Goal: Task Accomplishment & Management: Use online tool/utility

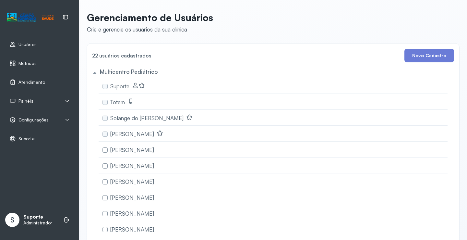
click at [23, 101] on span "Painéis" at bounding box center [25, 101] width 15 height 6
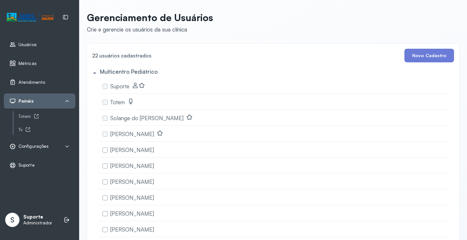
click at [42, 146] on span "Configurações" at bounding box center [33, 146] width 30 height 6
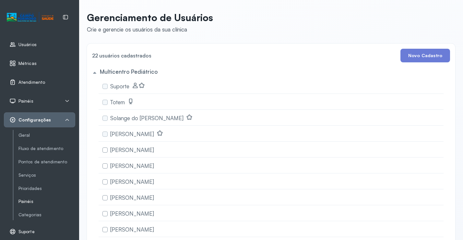
click at [27, 203] on link "Painéis" at bounding box center [46, 202] width 57 height 6
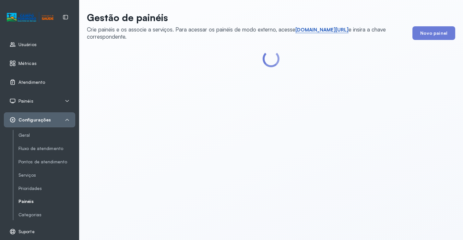
click at [325, 30] on link "[DOMAIN_NAME][URL]" at bounding box center [322, 30] width 53 height 6
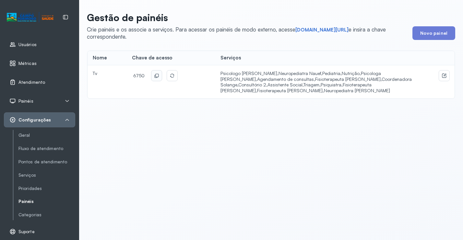
click at [154, 78] on icon at bounding box center [156, 75] width 5 height 5
click at [38, 120] on span "Configurações" at bounding box center [34, 120] width 32 height 6
click at [37, 81] on span "Atendimento" at bounding box center [31, 82] width 27 height 6
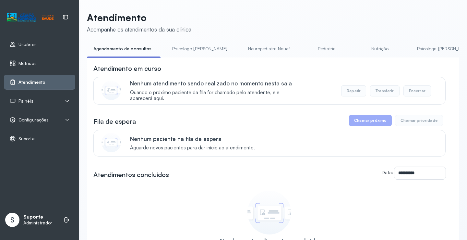
click at [38, 97] on div "Painéis" at bounding box center [39, 100] width 71 height 15
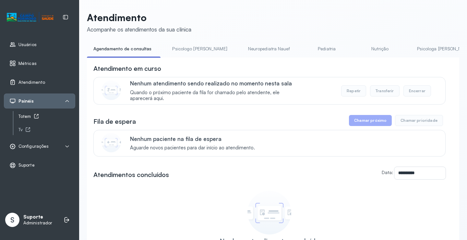
click at [35, 116] on icon at bounding box center [36, 116] width 5 height 5
click at [188, 49] on link "Psicologo [PERSON_NAME]" at bounding box center [200, 48] width 68 height 11
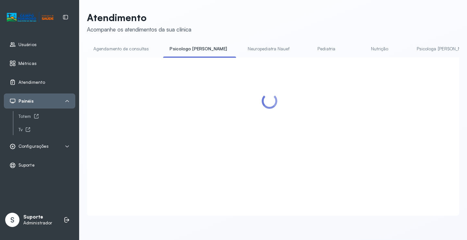
click at [136, 49] on link "Agendamento de consultas" at bounding box center [121, 48] width 68 height 11
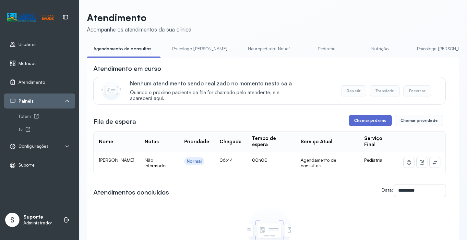
drag, startPoint x: 390, startPoint y: 122, endPoint x: 377, endPoint y: 124, distance: 13.1
click at [386, 123] on div "Chamar próximo Chamar prioridade" at bounding box center [396, 120] width 94 height 11
click at [370, 124] on button "Chamar próximo" at bounding box center [370, 120] width 43 height 11
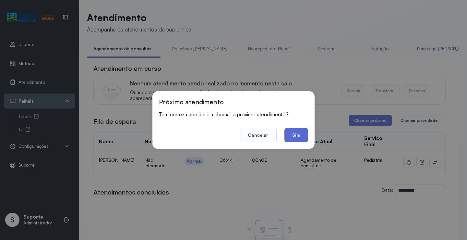
click at [293, 136] on button "Sim" at bounding box center [297, 135] width 24 height 14
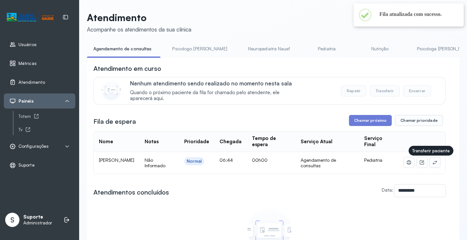
click at [432, 163] on button at bounding box center [435, 162] width 10 height 10
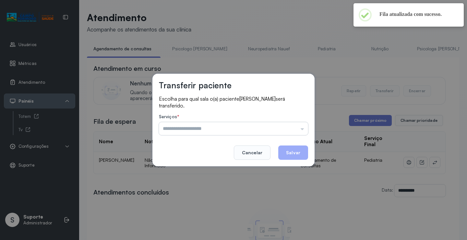
drag, startPoint x: 287, startPoint y: 119, endPoint x: 287, endPoint y: 125, distance: 5.8
click at [287, 122] on div "Serviços * Psicologo Pedro Neuropediatra Nauef Pediatria Nutrição Psicologa Ala…" at bounding box center [233, 124] width 149 height 21
drag, startPoint x: 287, startPoint y: 125, endPoint x: 275, endPoint y: 135, distance: 15.7
click at [287, 128] on input "text" at bounding box center [233, 128] width 149 height 13
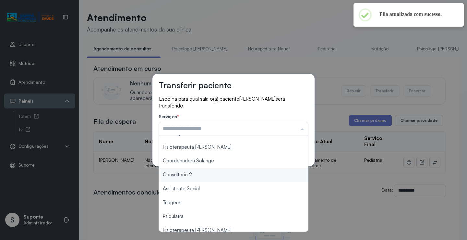
scroll to position [65, 0]
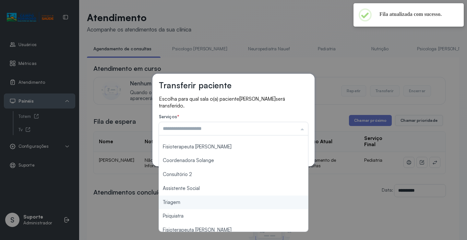
type input "*******"
drag, startPoint x: 181, startPoint y: 206, endPoint x: 197, endPoint y: 196, distance: 18.5
click at [181, 206] on div "Transferir paciente Escolha para qual sala o(a) paciente HEITOR SOUSA VIANA ser…" at bounding box center [233, 120] width 467 height 240
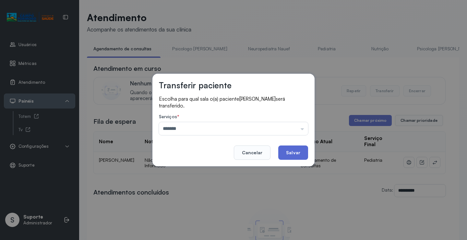
click at [288, 151] on button "Salvar" at bounding box center [293, 152] width 30 height 14
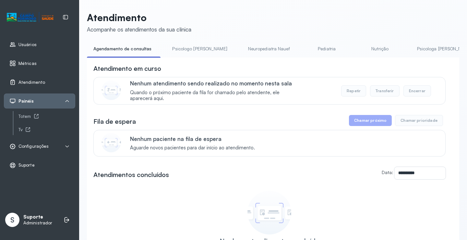
click at [186, 44] on link "Psicologo Pedro" at bounding box center [200, 48] width 68 height 11
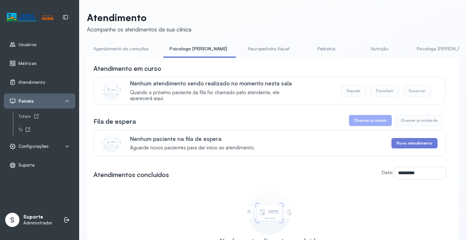
click at [137, 45] on link "Agendamento de consultas" at bounding box center [121, 48] width 68 height 11
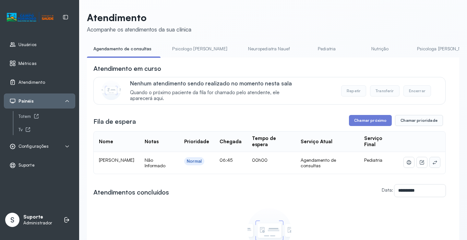
click at [432, 162] on icon at bounding box center [434, 162] width 5 height 5
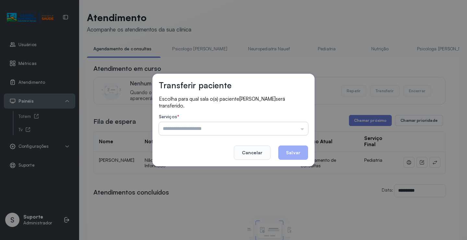
click at [285, 122] on input "text" at bounding box center [233, 128] width 149 height 13
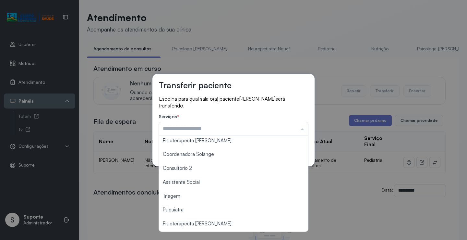
scroll to position [97, 0]
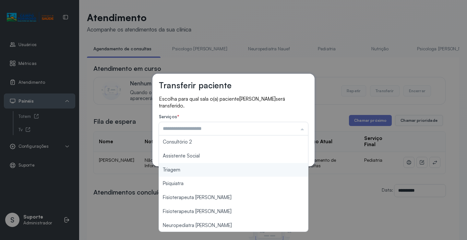
type input "*******"
click at [218, 171] on div "Transferir paciente Escolha para qual sala o(a) paciente LAURA BEATRIZ SANTOS D…" at bounding box center [233, 120] width 467 height 240
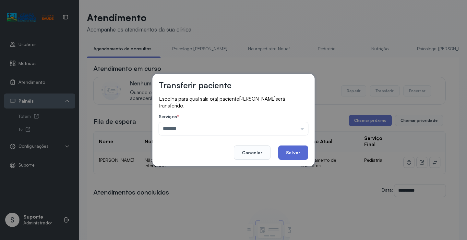
click at [287, 152] on button "Salvar" at bounding box center [293, 152] width 30 height 14
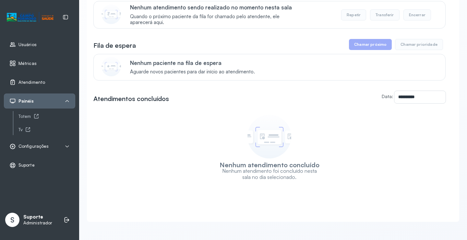
scroll to position [0, 0]
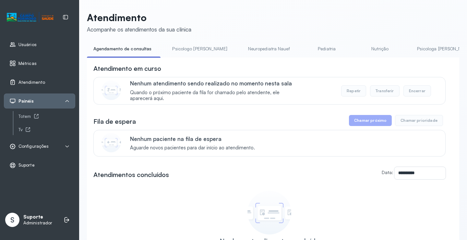
click at [184, 52] on link "Psicologo Pedro" at bounding box center [200, 48] width 68 height 11
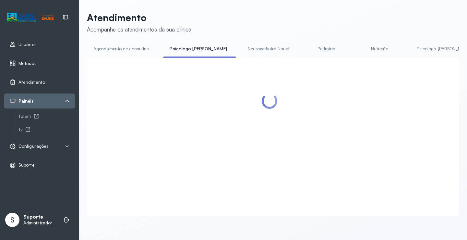
click at [134, 51] on link "Agendamento de consultas" at bounding box center [121, 48] width 68 height 11
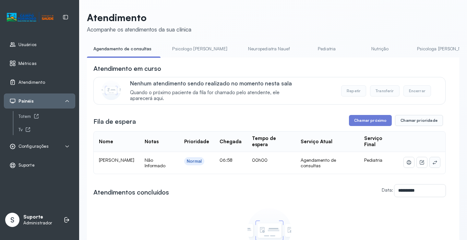
click at [432, 164] on icon at bounding box center [434, 162] width 5 height 5
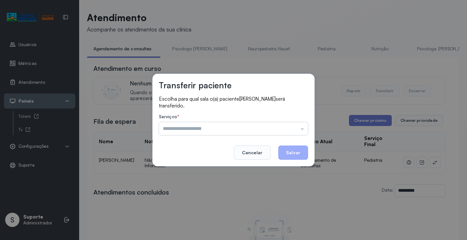
click at [290, 124] on input "text" at bounding box center [233, 128] width 149 height 13
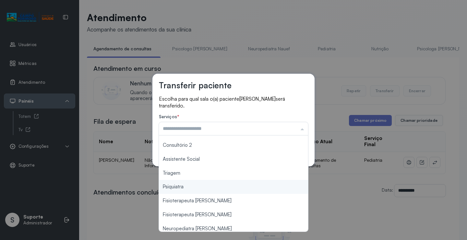
scroll to position [97, 0]
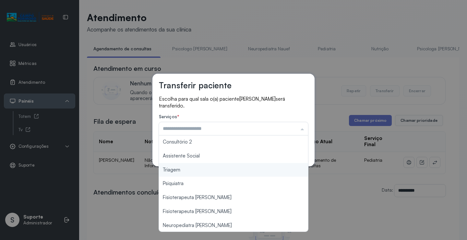
type input "*******"
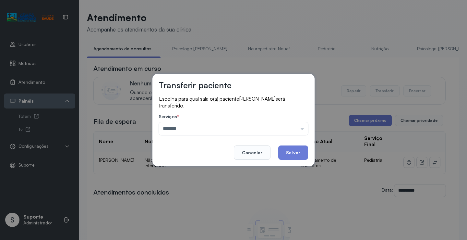
click at [191, 171] on div "Transferir paciente Escolha para qual sala o(a) paciente ANA LARA MORAIS PAIXAO…" at bounding box center [233, 120] width 467 height 240
click at [301, 153] on button "Salvar" at bounding box center [293, 152] width 30 height 14
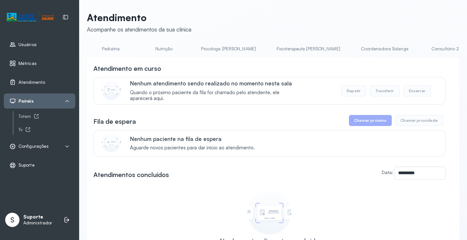
scroll to position [0, 0]
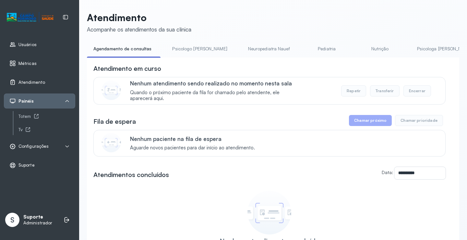
click at [304, 48] on link "Pediatria" at bounding box center [326, 48] width 45 height 11
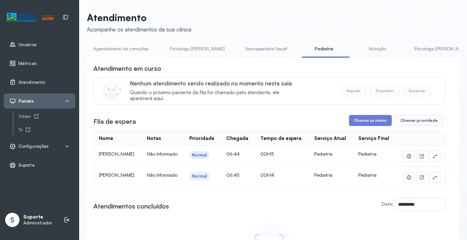
click at [239, 44] on link "Neuropediatra Nauef" at bounding box center [266, 48] width 55 height 11
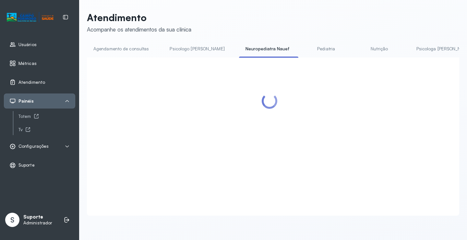
click at [133, 44] on link "Agendamento de consultas" at bounding box center [121, 48] width 68 height 11
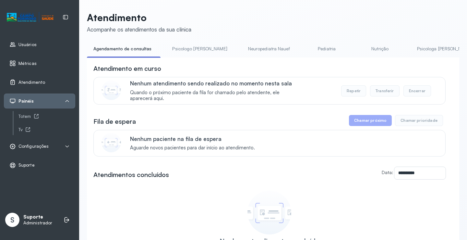
drag, startPoint x: 317, startPoint y: 46, endPoint x: 307, endPoint y: 47, distance: 10.1
click at [317, 46] on link "Pediatria" at bounding box center [326, 48] width 45 height 11
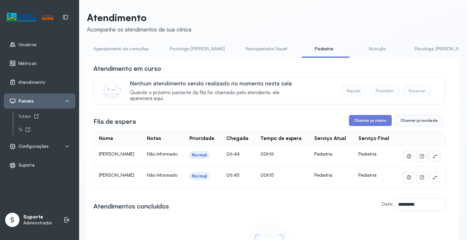
click at [135, 48] on link "Agendamento de consultas" at bounding box center [121, 48] width 68 height 11
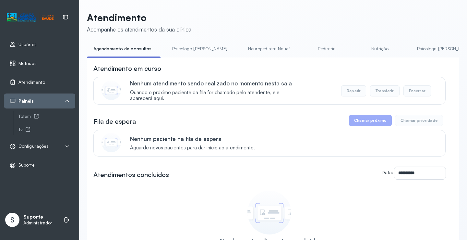
click at [304, 49] on link "Pediatria" at bounding box center [326, 48] width 45 height 11
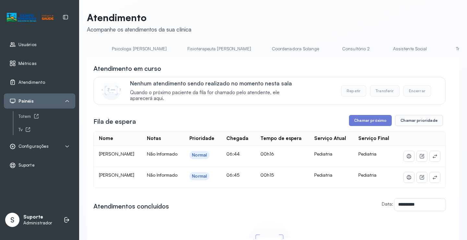
scroll to position [0, 348]
click at [396, 48] on link "Triagem" at bounding box center [418, 48] width 45 height 11
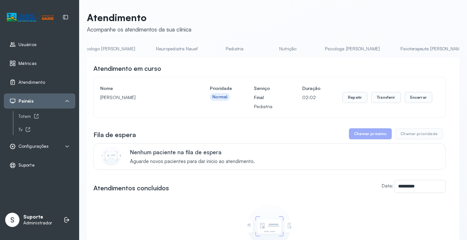
scroll to position [0, 57]
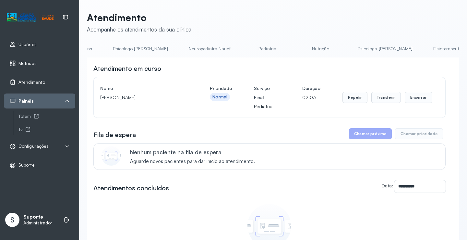
click at [245, 46] on link "Pediatria" at bounding box center [267, 48] width 45 height 11
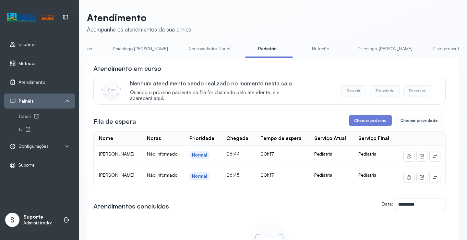
click at [190, 48] on link "Neuropediatra Nauef" at bounding box center [209, 48] width 55 height 11
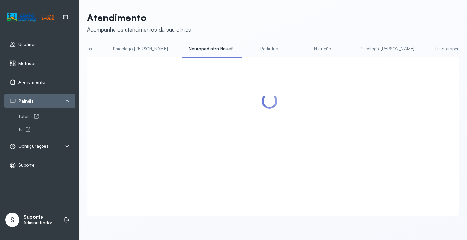
click at [247, 50] on link "Pediatria" at bounding box center [269, 48] width 45 height 11
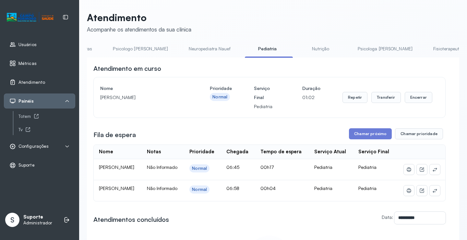
scroll to position [0, 0]
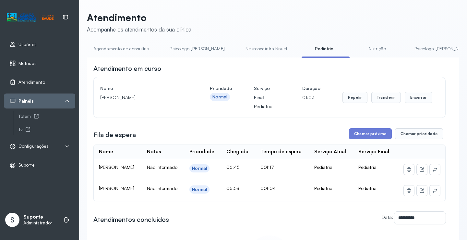
click at [116, 50] on link "Agendamento de consultas" at bounding box center [121, 48] width 68 height 11
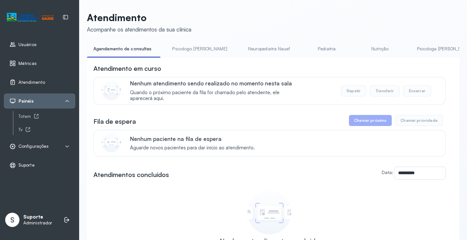
click at [304, 45] on link "Pediatria" at bounding box center [326, 48] width 45 height 11
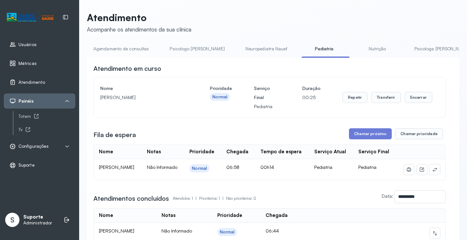
click at [132, 47] on link "Agendamento de consultas" at bounding box center [121, 48] width 68 height 11
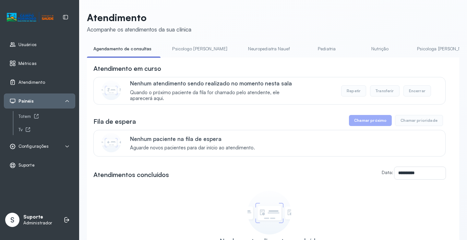
click at [118, 52] on link "Agendamento de consultas" at bounding box center [122, 48] width 71 height 11
click at [179, 48] on link "Psicologo Pedro" at bounding box center [200, 48] width 68 height 11
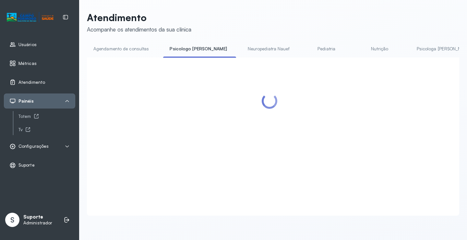
click at [134, 48] on link "Agendamento de consultas" at bounding box center [121, 48] width 68 height 11
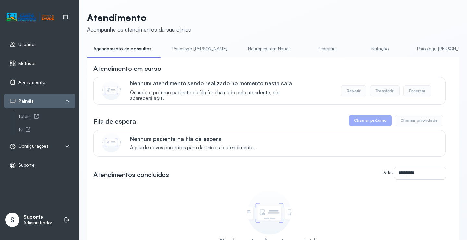
click at [191, 48] on link "Psicologo Pedro" at bounding box center [200, 48] width 68 height 11
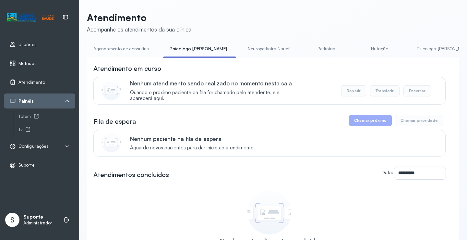
click at [139, 51] on link "Agendamento de consultas" at bounding box center [121, 48] width 68 height 11
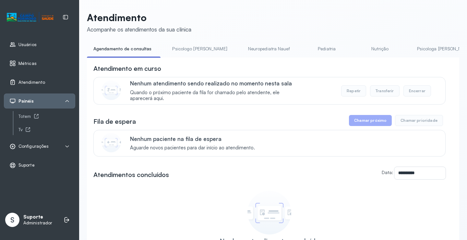
click at [183, 50] on link "Psicologo Pedro" at bounding box center [200, 48] width 68 height 11
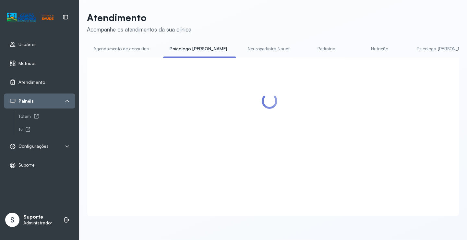
click at [121, 49] on link "Agendamento de consultas" at bounding box center [121, 48] width 68 height 11
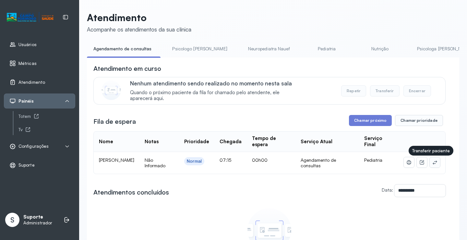
click at [432, 164] on icon at bounding box center [434, 162] width 5 height 5
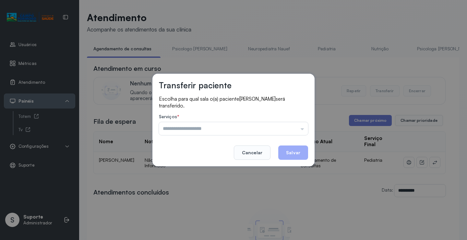
drag, startPoint x: 287, startPoint y: 128, endPoint x: 262, endPoint y: 149, distance: 32.7
click at [286, 129] on input "text" at bounding box center [233, 128] width 149 height 13
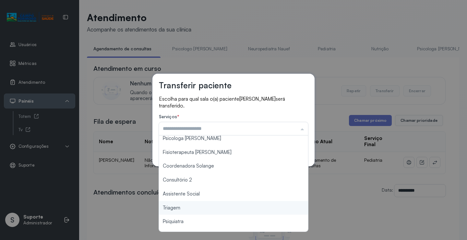
scroll to position [98, 0]
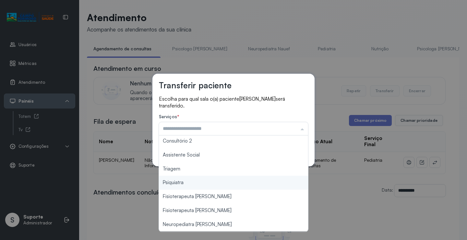
type input "*******"
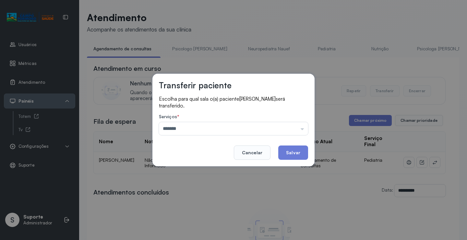
drag, startPoint x: 196, startPoint y: 172, endPoint x: 274, endPoint y: 155, distance: 80.2
click at [198, 171] on div "Transferir paciente Escolha para qual sala o(a) paciente ALBERTY GABRIEL SANTAN…" at bounding box center [233, 120] width 467 height 240
click at [294, 150] on button "Salvar" at bounding box center [293, 152] width 30 height 14
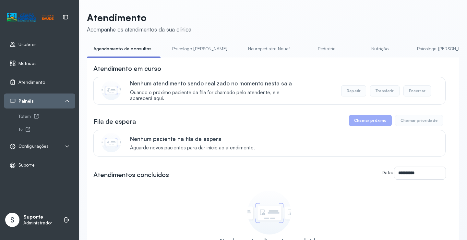
click at [190, 45] on link "Psicologo Pedro" at bounding box center [200, 48] width 68 height 11
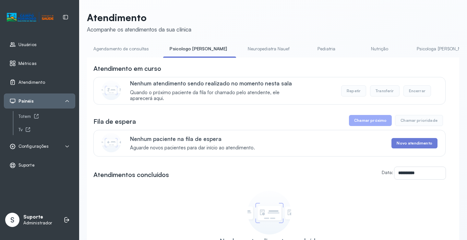
click at [131, 40] on div "**********" at bounding box center [273, 155] width 372 height 286
click at [131, 43] on link "Agendamento de consultas" at bounding box center [121, 48] width 68 height 11
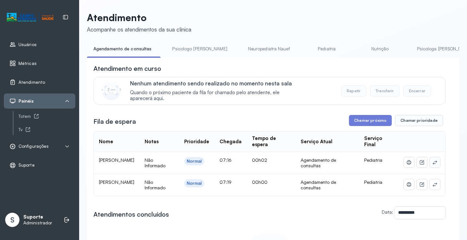
click at [433, 162] on icon at bounding box center [435, 162] width 4 height 4
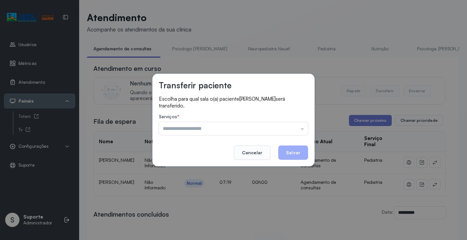
drag, startPoint x: 294, startPoint y: 125, endPoint x: 248, endPoint y: 146, distance: 51.0
click at [291, 126] on input "text" at bounding box center [233, 128] width 149 height 13
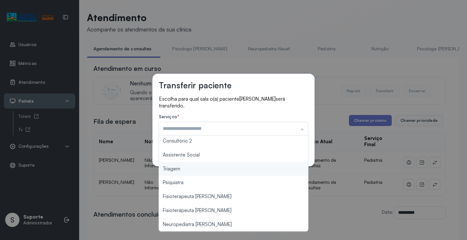
type input "*******"
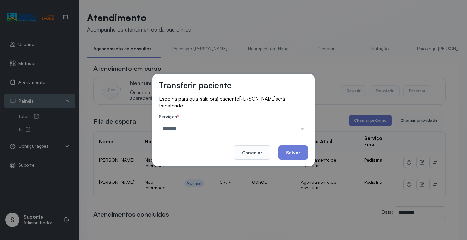
drag, startPoint x: 202, startPoint y: 172, endPoint x: 266, endPoint y: 156, distance: 65.9
click at [201, 172] on div "Transferir paciente Escolha para qual sala o(a) paciente MARIA EDUARDA DA SILVA…" at bounding box center [233, 120] width 467 height 240
click at [280, 152] on button "Salvar" at bounding box center [293, 152] width 30 height 14
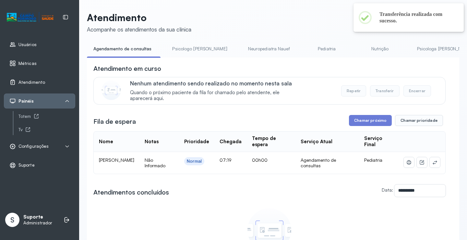
drag, startPoint x: 185, startPoint y: 48, endPoint x: 145, endPoint y: 48, distance: 40.2
click at [185, 48] on link "Psicologo Pedro" at bounding box center [200, 48] width 68 height 11
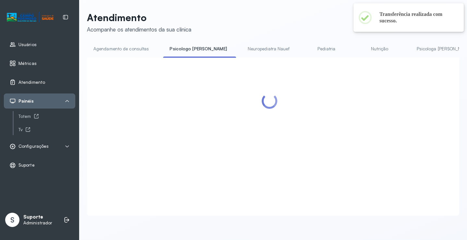
click at [137, 47] on link "Agendamento de consultas" at bounding box center [121, 48] width 68 height 11
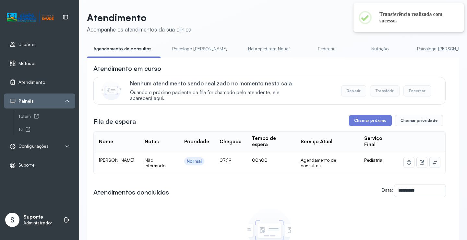
click at [432, 165] on icon at bounding box center [434, 162] width 5 height 5
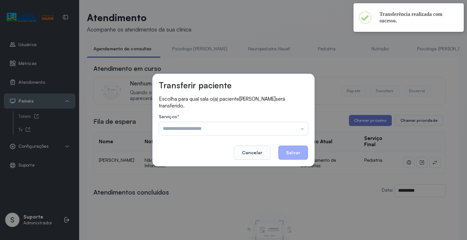
drag, startPoint x: 259, startPoint y: 124, endPoint x: 245, endPoint y: 152, distance: 30.6
click at [257, 127] on input "text" at bounding box center [233, 128] width 149 height 13
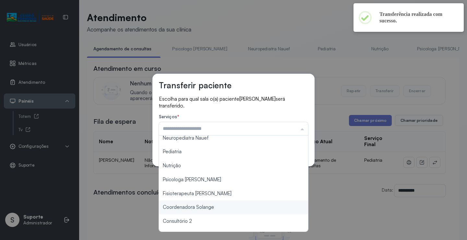
scroll to position [65, 0]
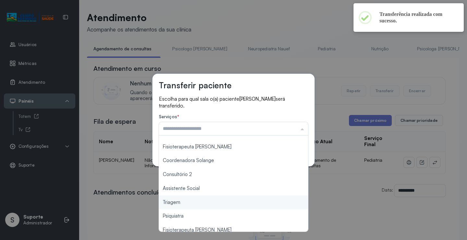
type input "*******"
drag, startPoint x: 197, startPoint y: 203, endPoint x: 254, endPoint y: 174, distance: 63.8
click at [197, 202] on div "Transferir paciente Escolha para qual sala o(a) paciente MARIA CECILIA SILVA SA…" at bounding box center [233, 120] width 467 height 240
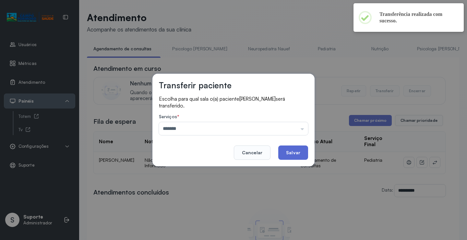
click at [283, 155] on button "Salvar" at bounding box center [293, 152] width 30 height 14
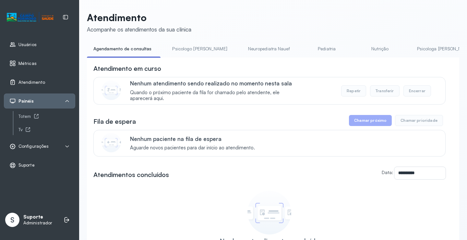
click at [304, 54] on link "Pediatria" at bounding box center [326, 48] width 45 height 11
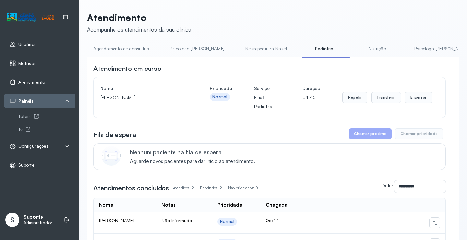
click at [362, 55] on li "Nutrição" at bounding box center [379, 50] width 48 height 15
click at [355, 50] on link "Nutrição" at bounding box center [377, 48] width 45 height 11
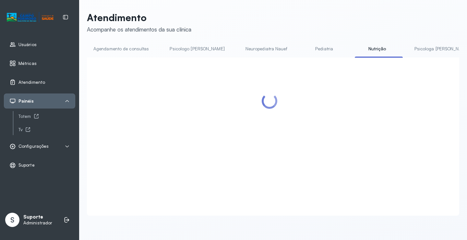
click at [302, 50] on link "Pediatria" at bounding box center [324, 48] width 45 height 11
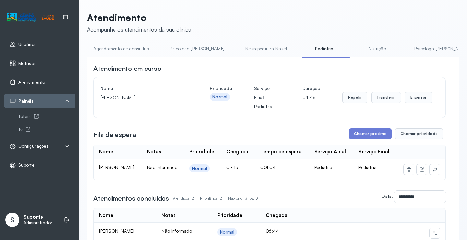
click at [111, 46] on link "Agendamento de consultas" at bounding box center [121, 48] width 68 height 11
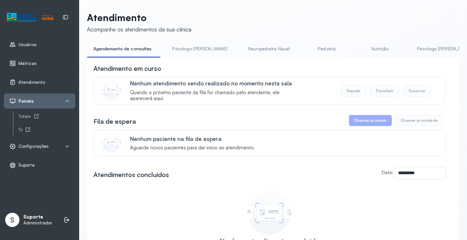
drag, startPoint x: 184, startPoint y: 45, endPoint x: 147, endPoint y: 50, distance: 37.3
click at [184, 46] on link "Psicologo Pedro" at bounding box center [200, 48] width 68 height 11
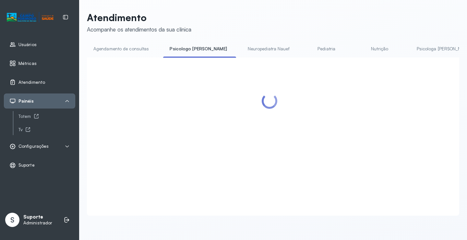
click at [135, 50] on link "Agendamento de consultas" at bounding box center [121, 48] width 68 height 11
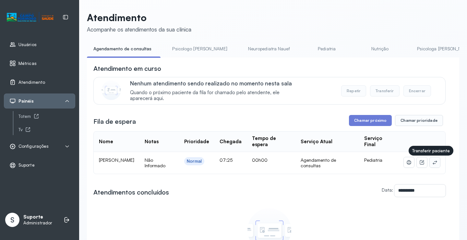
click at [430, 162] on button at bounding box center [435, 162] width 10 height 10
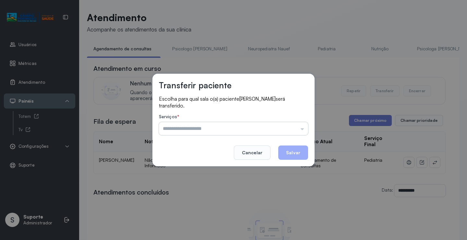
drag, startPoint x: 285, startPoint y: 130, endPoint x: 272, endPoint y: 131, distance: 13.3
click at [280, 129] on input "text" at bounding box center [233, 128] width 149 height 13
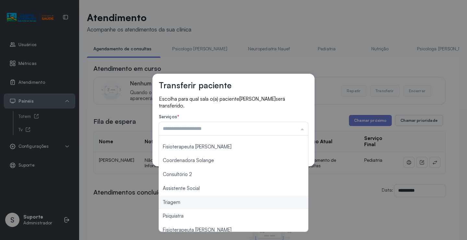
type input "*******"
drag, startPoint x: 189, startPoint y: 204, endPoint x: 230, endPoint y: 192, distance: 42.6
click at [189, 203] on div "Transferir paciente Escolha para qual sala o(a) paciente MARIA JULIA ALMEIDA DO…" at bounding box center [233, 120] width 467 height 240
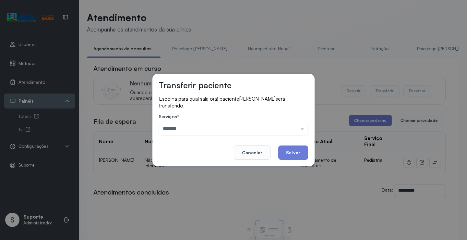
drag, startPoint x: 295, startPoint y: 155, endPoint x: 289, endPoint y: 141, distance: 15.1
click at [295, 154] on button "Salvar" at bounding box center [293, 152] width 30 height 14
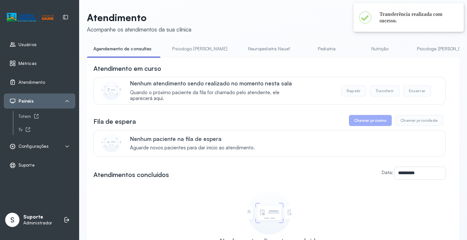
click at [304, 50] on link "Pediatria" at bounding box center [326, 48] width 45 height 11
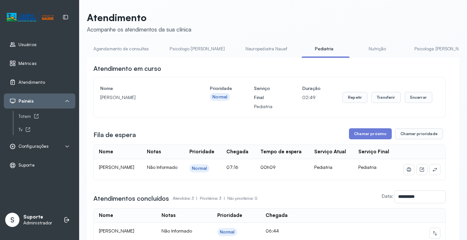
click at [132, 47] on link "Agendamento de consultas" at bounding box center [121, 48] width 68 height 11
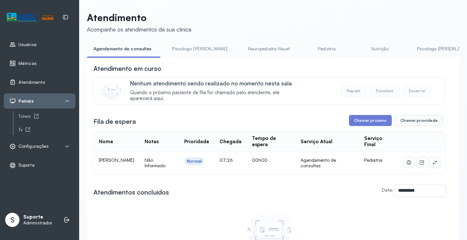
click at [432, 161] on icon at bounding box center [434, 162] width 5 height 5
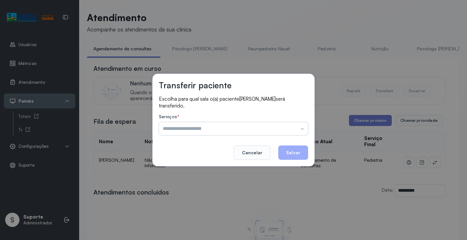
drag, startPoint x: 289, startPoint y: 116, endPoint x: 280, endPoint y: 124, distance: 12.0
click at [286, 120] on label "Serviços *" at bounding box center [233, 117] width 149 height 7
drag, startPoint x: 279, startPoint y: 125, endPoint x: 273, endPoint y: 129, distance: 6.6
click at [277, 126] on input "text" at bounding box center [233, 128] width 149 height 13
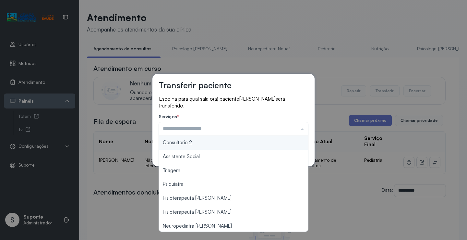
scroll to position [97, 0]
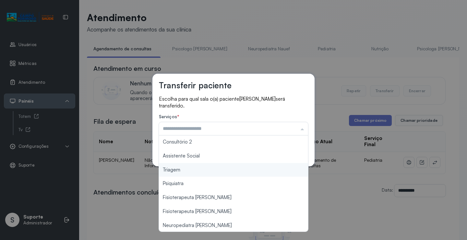
type input "*******"
click at [190, 170] on div "Transferir paciente Escolha para qual sala o(a) paciente ANTONELLA SILVA ALMEID…" at bounding box center [233, 120] width 467 height 240
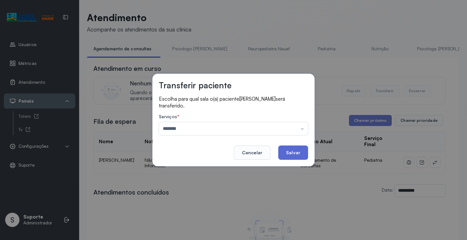
click at [297, 154] on button "Salvar" at bounding box center [293, 152] width 30 height 14
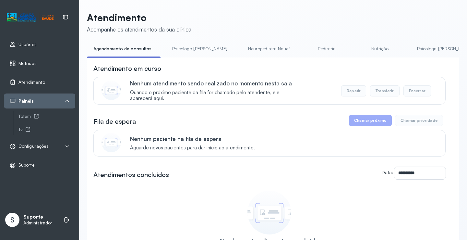
click at [304, 52] on link "Pediatria" at bounding box center [326, 48] width 45 height 11
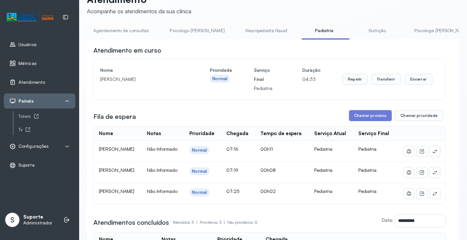
scroll to position [32, 0]
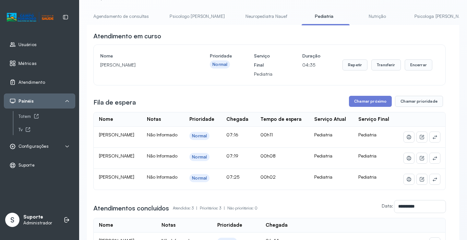
click at [145, 18] on link "Agendamento de consultas" at bounding box center [121, 16] width 68 height 11
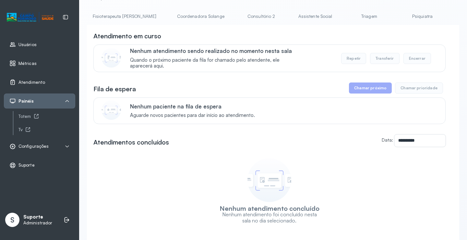
scroll to position [0, 430]
click at [209, 18] on link "Consultório 2" at bounding box center [231, 16] width 45 height 11
click at [116, 15] on link "Agendamento de consultas" at bounding box center [121, 16] width 68 height 11
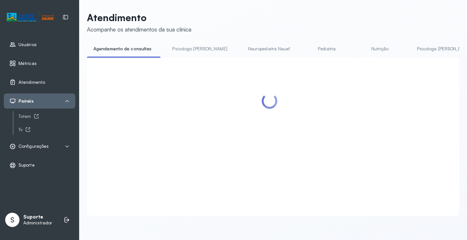
scroll to position [32, 0]
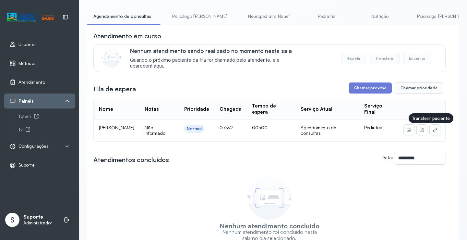
click at [432, 132] on icon at bounding box center [434, 129] width 5 height 5
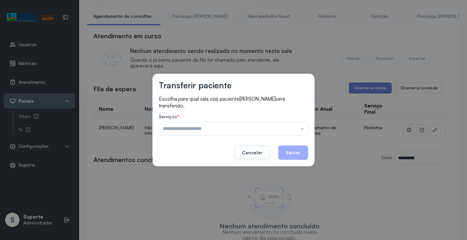
drag, startPoint x: 283, startPoint y: 128, endPoint x: 238, endPoint y: 140, distance: 46.4
click at [280, 128] on input "text" at bounding box center [233, 128] width 149 height 13
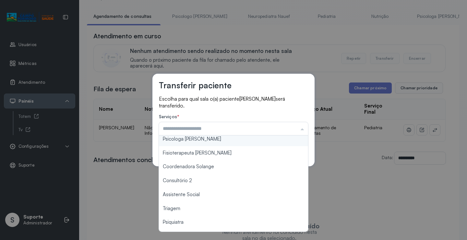
scroll to position [65, 0]
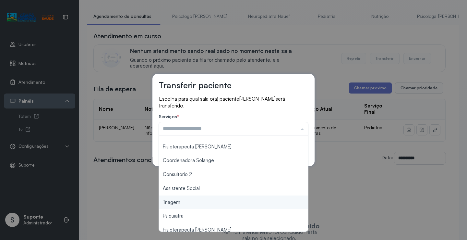
type input "*******"
click at [187, 202] on div "Transferir paciente Escolha para qual sala o(a) paciente EVERTON COSTA SILVA se…" at bounding box center [233, 120] width 467 height 240
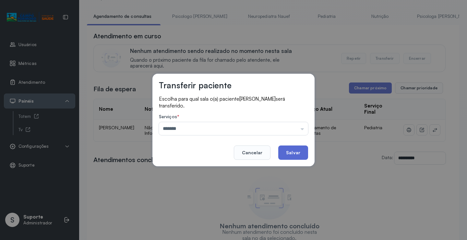
click at [286, 148] on button "Salvar" at bounding box center [293, 152] width 30 height 14
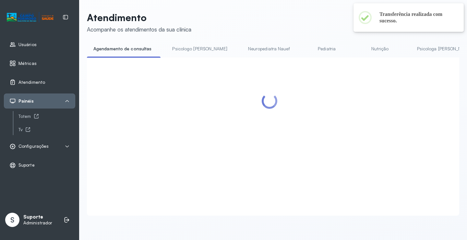
scroll to position [32, 0]
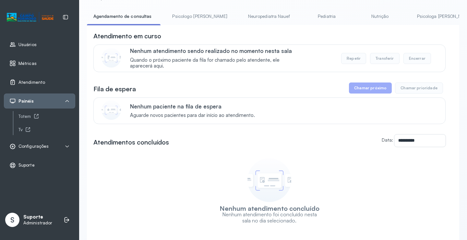
drag, startPoint x: 191, startPoint y: 22, endPoint x: 188, endPoint y: 19, distance: 4.4
click at [190, 22] on li "Psicologo Pedro" at bounding box center [201, 18] width 70 height 15
drag, startPoint x: 188, startPoint y: 18, endPoint x: 150, endPoint y: 18, distance: 37.3
click at [187, 18] on link "Psicologo Pedro" at bounding box center [200, 16] width 68 height 11
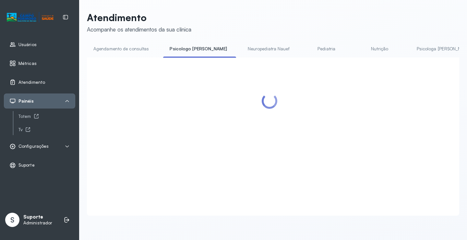
drag, startPoint x: 127, startPoint y: 18, endPoint x: 125, endPoint y: 21, distance: 3.8
click at [126, 20] on p "Atendimento" at bounding box center [139, 18] width 104 height 12
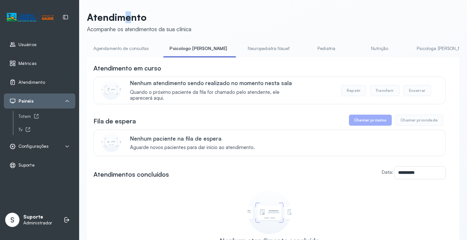
click at [126, 44] on link "Agendamento de consultas" at bounding box center [121, 48] width 68 height 11
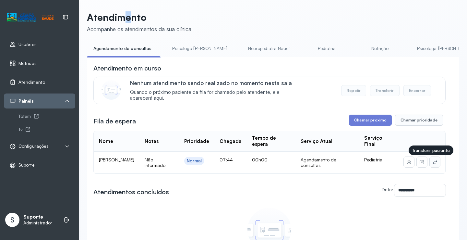
click at [432, 164] on icon at bounding box center [434, 161] width 5 height 5
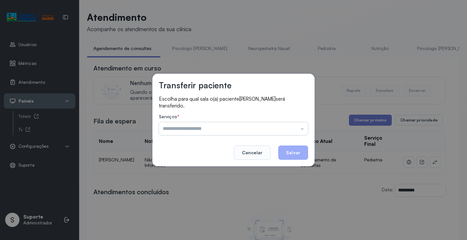
click at [294, 134] on input "text" at bounding box center [233, 128] width 149 height 13
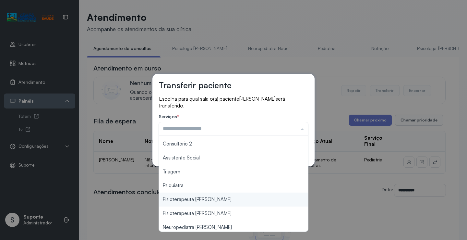
scroll to position [98, 0]
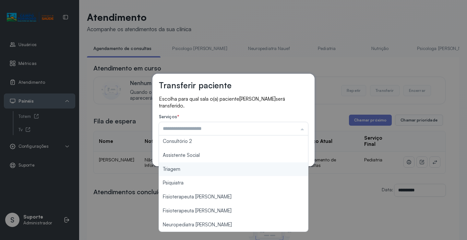
type input "*******"
click at [191, 164] on div "Transferir paciente Escolha para qual sala o(a) paciente ARTHUR CARVALHO BONFIM…" at bounding box center [233, 120] width 162 height 92
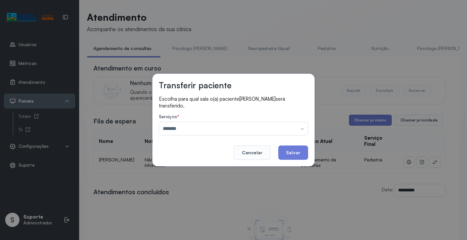
drag, startPoint x: 293, startPoint y: 152, endPoint x: 291, endPoint y: 150, distance: 3.4
click at [293, 152] on button "Salvar" at bounding box center [293, 152] width 30 height 14
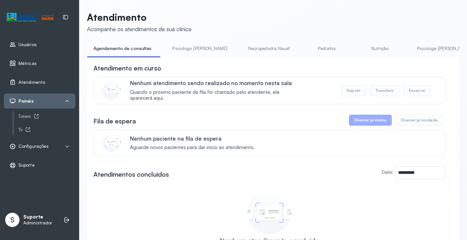
click at [178, 53] on link "Psicologo Pedro" at bounding box center [200, 48] width 68 height 11
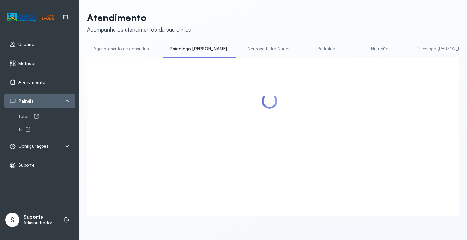
click at [133, 49] on link "Agendamento de consultas" at bounding box center [121, 48] width 68 height 11
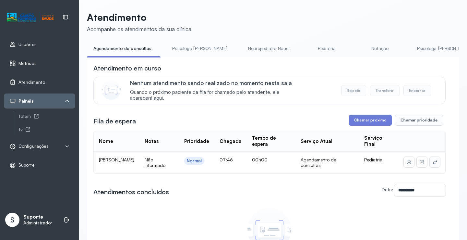
click at [432, 164] on icon at bounding box center [434, 161] width 5 height 5
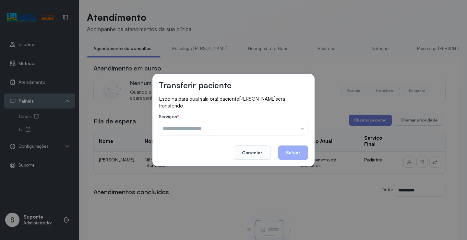
drag, startPoint x: 284, startPoint y: 130, endPoint x: 264, endPoint y: 139, distance: 21.5
click at [283, 130] on input "text" at bounding box center [233, 128] width 149 height 13
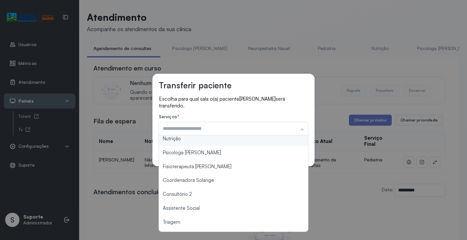
scroll to position [98, 0]
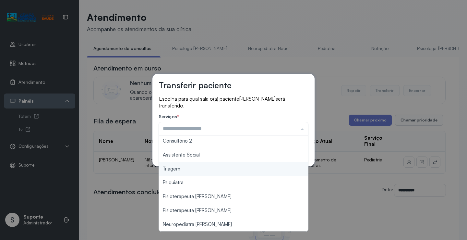
type input "*******"
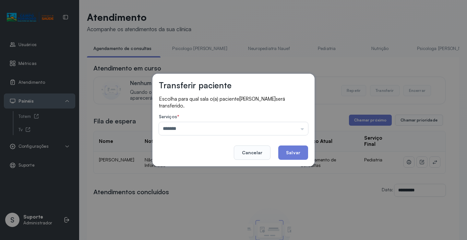
click at [200, 171] on div "Transferir paciente Escolha para qual sala o(a) paciente HEITOR GABRIEL DE JESU…" at bounding box center [233, 120] width 467 height 240
click at [297, 151] on button "Salvar" at bounding box center [293, 152] width 30 height 14
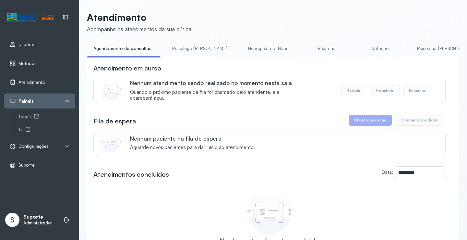
drag, startPoint x: 188, startPoint y: 46, endPoint x: 145, endPoint y: 53, distance: 42.9
click at [188, 47] on link "Psicologo Pedro" at bounding box center [200, 48] width 68 height 11
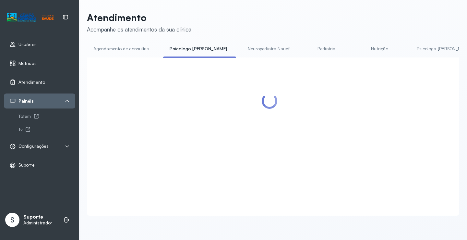
click at [132, 53] on link "Agendamento de consultas" at bounding box center [121, 48] width 68 height 11
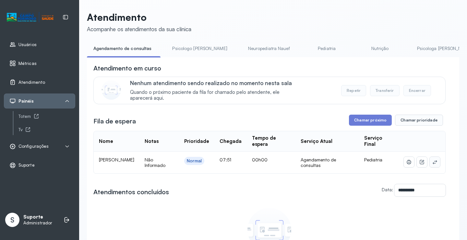
click at [432, 162] on icon at bounding box center [434, 161] width 5 height 5
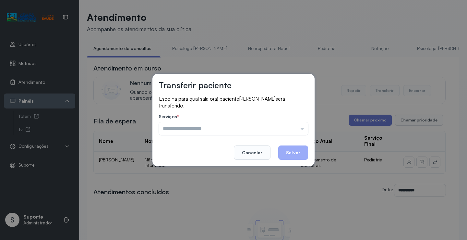
drag, startPoint x: 283, startPoint y: 128, endPoint x: 258, endPoint y: 141, distance: 28.3
click at [283, 128] on input "text" at bounding box center [233, 128] width 149 height 13
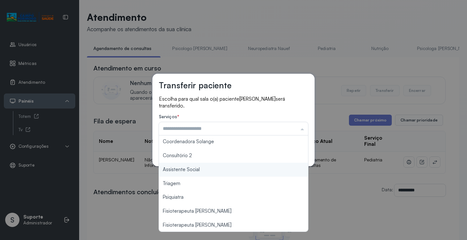
scroll to position [97, 0]
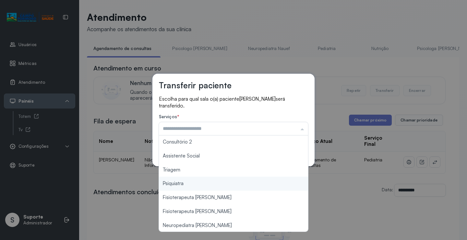
type input "*******"
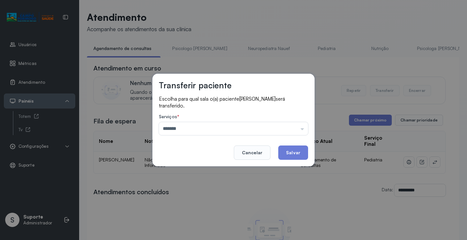
click at [196, 167] on div "Transferir paciente Escolha para qual sala o(a) paciente MARIA CECILIA VIEIRA S…" at bounding box center [233, 120] width 467 height 240
click at [294, 153] on button "Salvar" at bounding box center [293, 152] width 30 height 14
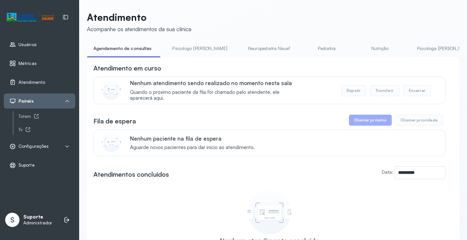
click at [196, 48] on link "Psicologo Pedro" at bounding box center [200, 48] width 68 height 11
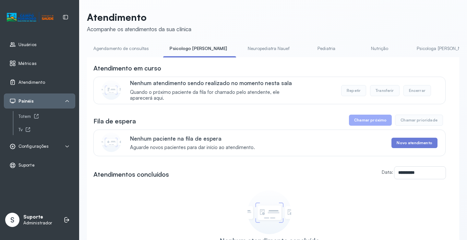
click at [144, 48] on link "Agendamento de consultas" at bounding box center [121, 48] width 68 height 11
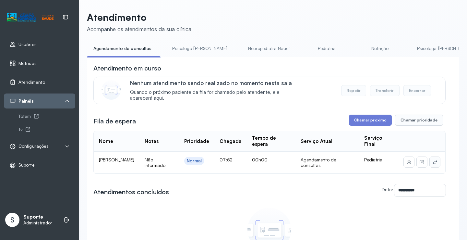
click at [432, 162] on icon at bounding box center [434, 161] width 5 height 5
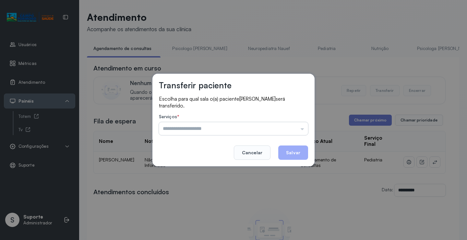
drag, startPoint x: 293, startPoint y: 126, endPoint x: 268, endPoint y: 130, distance: 25.3
click at [292, 126] on input "text" at bounding box center [233, 128] width 149 height 13
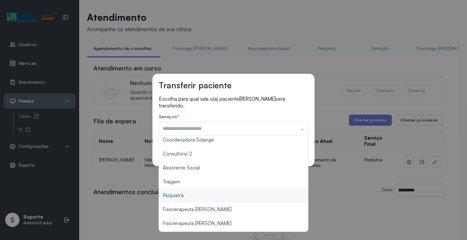
scroll to position [98, 0]
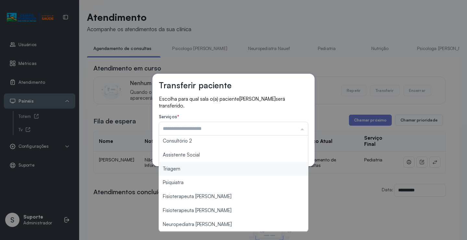
type input "*******"
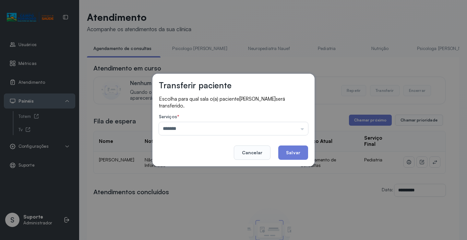
drag, startPoint x: 189, startPoint y: 172, endPoint x: 235, endPoint y: 158, distance: 47.7
click at [191, 170] on div "Transferir paciente Escolha para qual sala o(a) paciente PEDRO ARTHUR NEVES CAR…" at bounding box center [233, 120] width 467 height 240
click at [293, 152] on button "Salvar" at bounding box center [293, 152] width 30 height 14
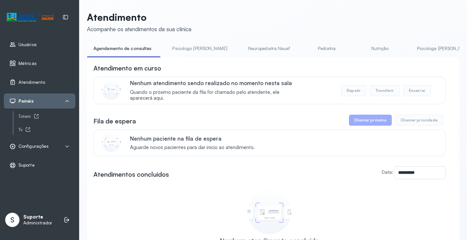
click at [308, 47] on link "Pediatria" at bounding box center [326, 48] width 45 height 11
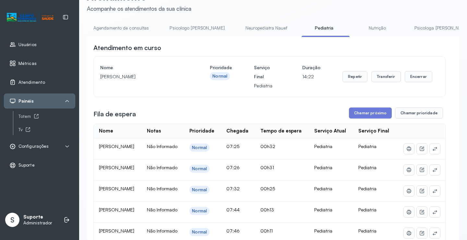
scroll to position [0, 0]
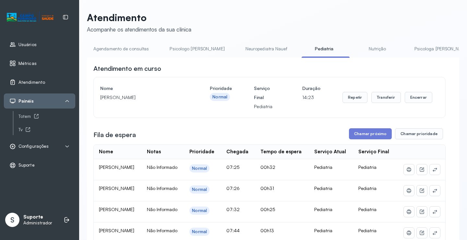
click at [121, 47] on link "Agendamento de consultas" at bounding box center [121, 48] width 68 height 11
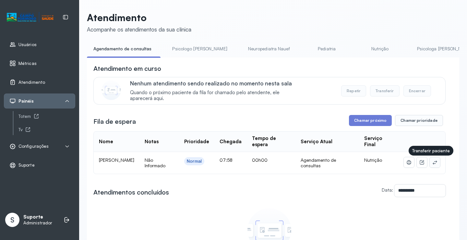
click at [432, 162] on icon at bounding box center [434, 162] width 5 height 5
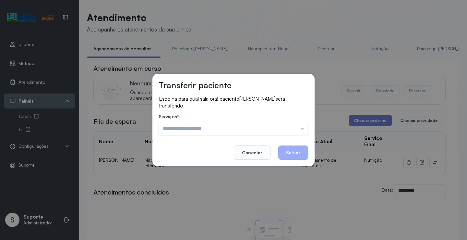
drag, startPoint x: 282, startPoint y: 127, endPoint x: 265, endPoint y: 131, distance: 17.6
click at [281, 127] on input "text" at bounding box center [233, 128] width 149 height 13
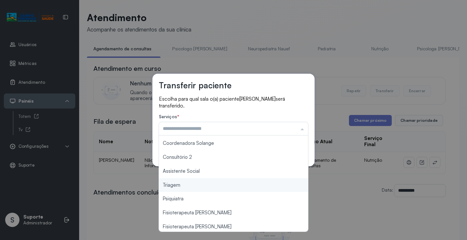
scroll to position [98, 0]
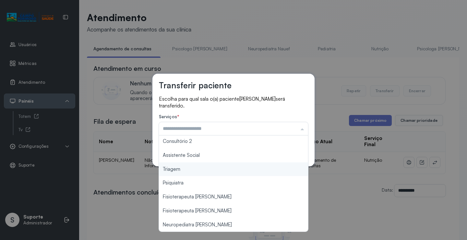
type input "*******"
drag, startPoint x: 203, startPoint y: 173, endPoint x: 259, endPoint y: 157, distance: 58.0
click at [203, 173] on div "Transferir paciente Escolha para qual sala o(a) paciente Ullisses Dias Vieira s…" at bounding box center [233, 120] width 467 height 240
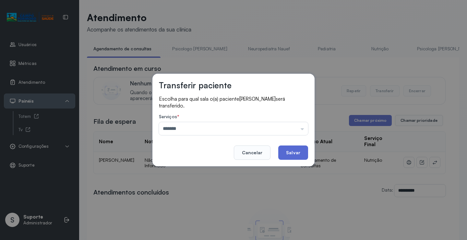
click at [284, 155] on button "Salvar" at bounding box center [293, 152] width 30 height 14
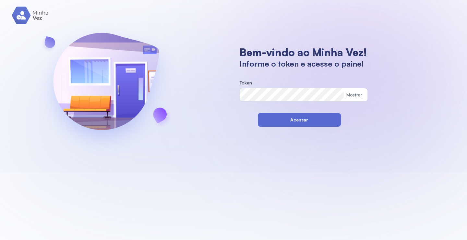
click at [267, 121] on button "Acessar" at bounding box center [299, 120] width 83 height 14
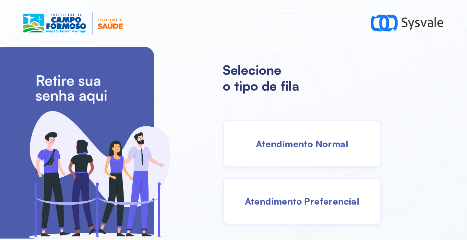
click at [304, 152] on div "Atendimento Normal" at bounding box center [302, 143] width 159 height 47
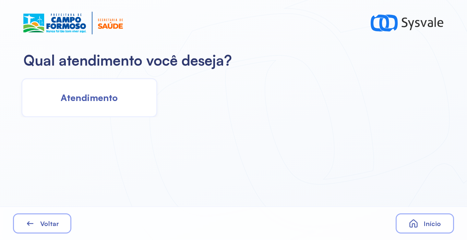
click at [119, 102] on div "Atendimento" at bounding box center [89, 97] width 136 height 39
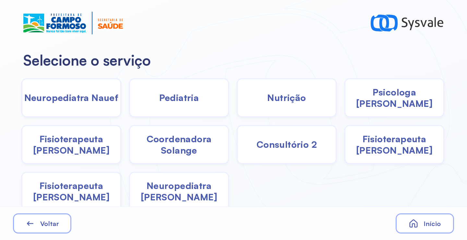
click at [213, 101] on div "Pediatria" at bounding box center [179, 97] width 100 height 39
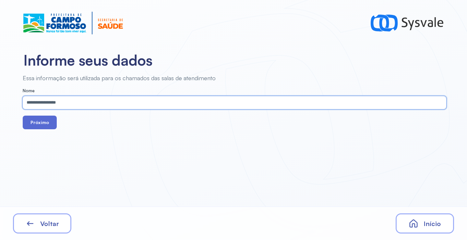
type input "**********"
click at [44, 119] on button "Próximo" at bounding box center [40, 122] width 34 height 14
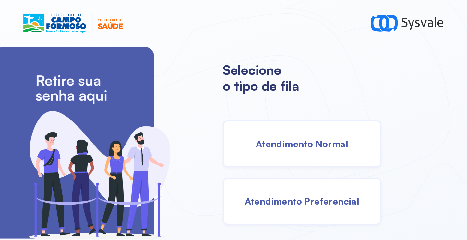
drag, startPoint x: 312, startPoint y: 155, endPoint x: 301, endPoint y: 151, distance: 11.6
click at [301, 151] on div "Atendimento Normal" at bounding box center [302, 143] width 159 height 47
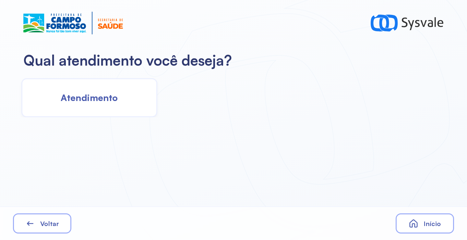
click at [108, 81] on div "Atendimento" at bounding box center [89, 97] width 136 height 39
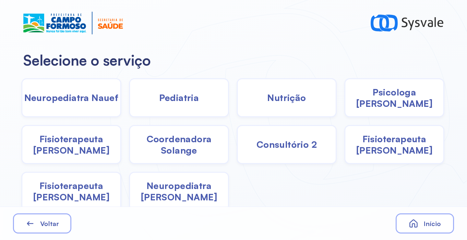
click at [195, 98] on span "Pediatria" at bounding box center [179, 97] width 40 height 11
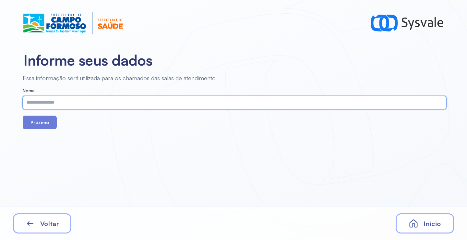
paste input "**********"
type input "**********"
drag, startPoint x: 49, startPoint y: 125, endPoint x: 74, endPoint y: 86, distance: 46.4
click at [48, 125] on button "Próximo" at bounding box center [40, 122] width 34 height 14
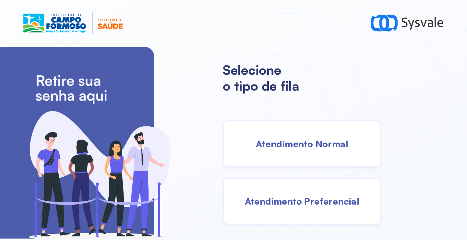
click at [293, 144] on span "Atendimento Normal" at bounding box center [302, 143] width 92 height 11
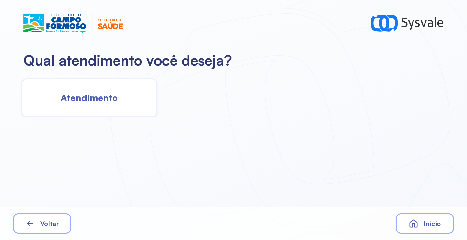
click at [121, 92] on div "Atendimento" at bounding box center [89, 97] width 136 height 39
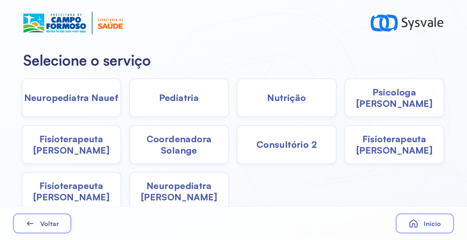
click at [189, 99] on span "Pediatria" at bounding box center [179, 97] width 40 height 11
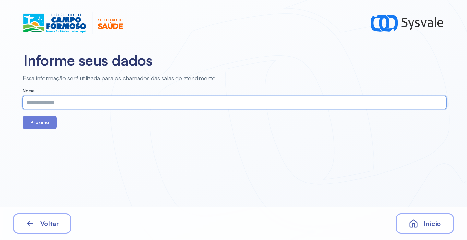
paste input "**********"
type input "**********"
click at [44, 124] on button "Próximo" at bounding box center [40, 122] width 34 height 14
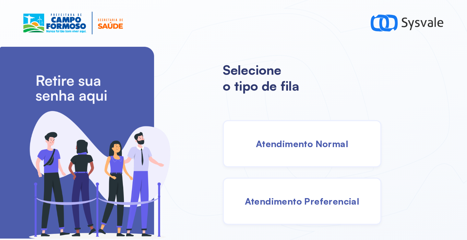
click at [288, 141] on span "Atendimento Normal" at bounding box center [302, 143] width 92 height 11
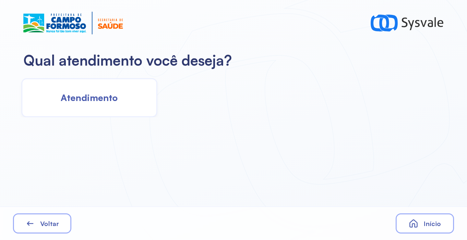
click at [131, 102] on div "Atendimento" at bounding box center [89, 97] width 136 height 39
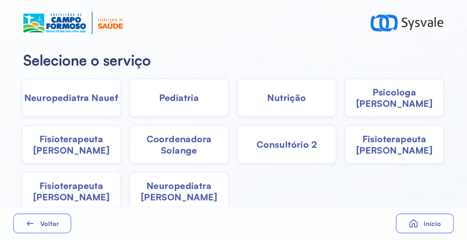
click at [173, 100] on span "Pediatria" at bounding box center [179, 97] width 40 height 11
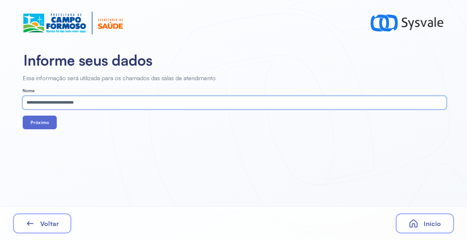
type input "**********"
click at [46, 123] on button "Próximo" at bounding box center [40, 122] width 34 height 14
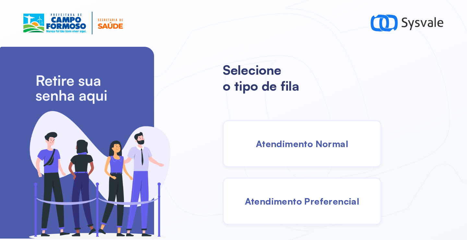
click at [292, 165] on div "Atendimento Normal" at bounding box center [302, 143] width 159 height 47
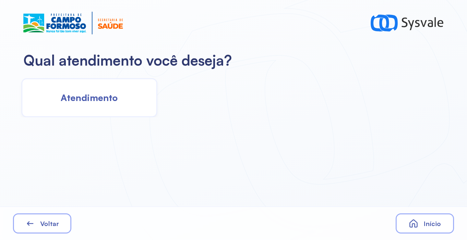
click at [140, 105] on div "Atendimento" at bounding box center [89, 97] width 136 height 39
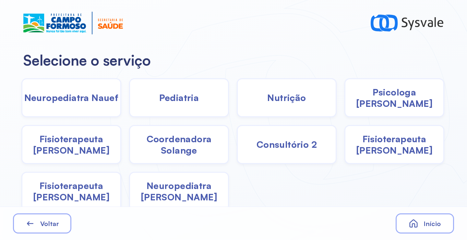
click at [183, 111] on div "Pediatria" at bounding box center [179, 97] width 100 height 39
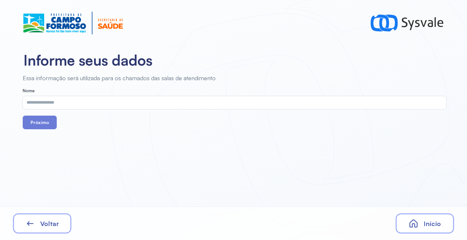
drag, startPoint x: 183, startPoint y: 111, endPoint x: 146, endPoint y: 105, distance: 37.7
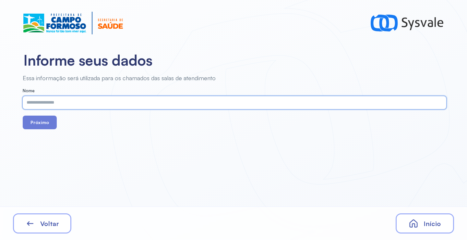
paste input "**********"
type input "**********"
click at [32, 123] on button "Próximo" at bounding box center [40, 122] width 34 height 14
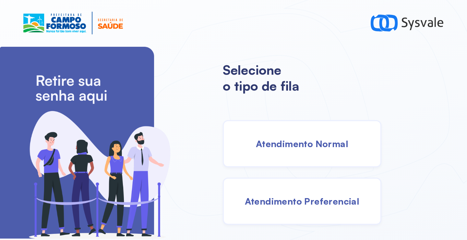
drag, startPoint x: 308, startPoint y: 141, endPoint x: 300, endPoint y: 141, distance: 7.8
click at [300, 141] on span "Atendimento Normal" at bounding box center [302, 143] width 92 height 11
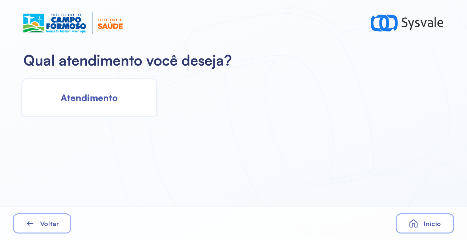
click at [85, 91] on div "Atendimento" at bounding box center [89, 97] width 136 height 39
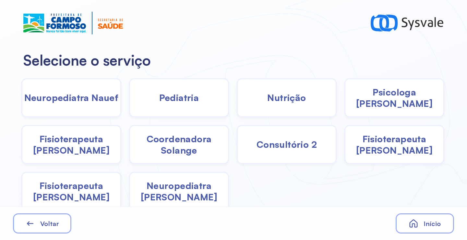
click at [159, 106] on div "Pediatria" at bounding box center [179, 97] width 100 height 39
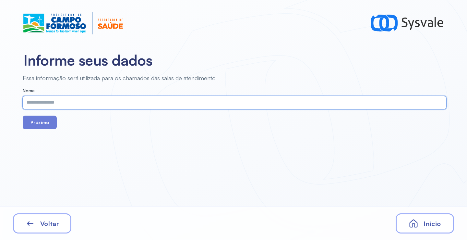
paste input "**********"
type input "**********"
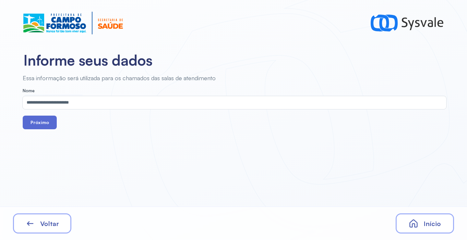
click at [50, 119] on button "Próximo" at bounding box center [40, 122] width 34 height 14
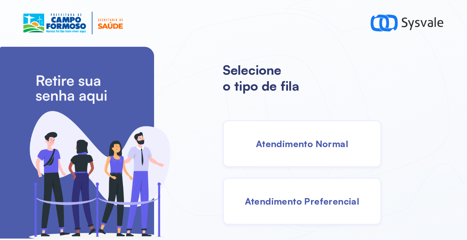
click at [291, 146] on span "Atendimento Normal" at bounding box center [302, 143] width 92 height 11
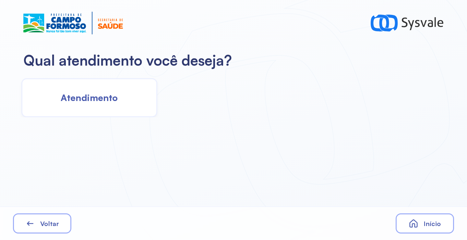
click at [128, 99] on div "Atendimento" at bounding box center [89, 97] width 136 height 39
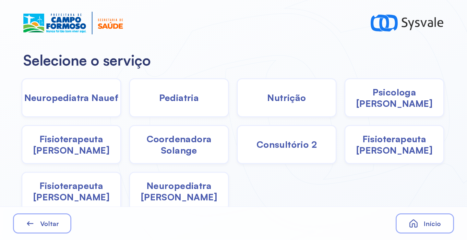
click at [203, 98] on div "Pediatria" at bounding box center [179, 97] width 100 height 39
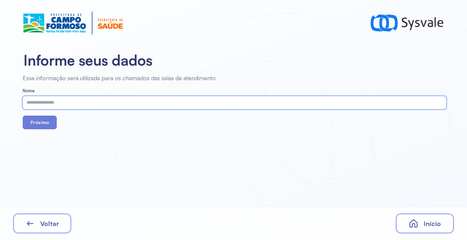
paste input "**********"
type input "**********"
click at [46, 115] on form "**********" at bounding box center [235, 108] width 424 height 41
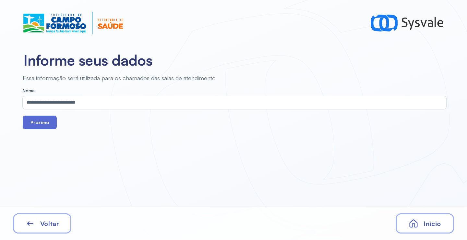
click at [45, 120] on button "Próximo" at bounding box center [40, 122] width 34 height 14
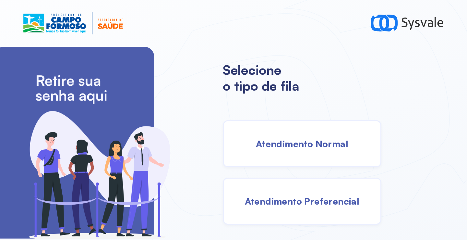
click at [290, 140] on span "Atendimento Normal" at bounding box center [302, 143] width 92 height 11
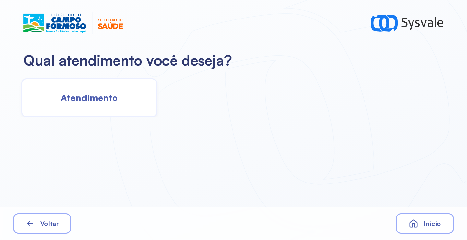
click at [120, 104] on div "Atendimento" at bounding box center [89, 97] width 136 height 39
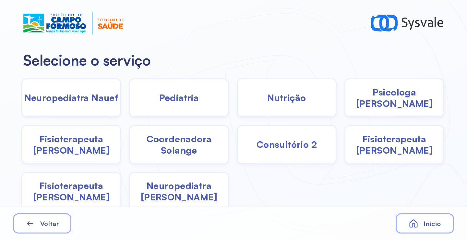
click at [193, 103] on div "Pediatria" at bounding box center [179, 97] width 100 height 39
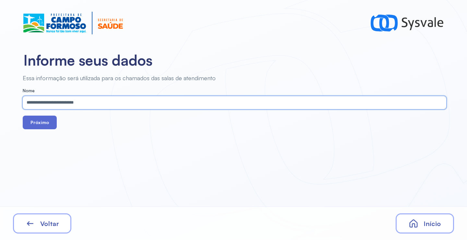
type input "**********"
click at [48, 126] on button "Próximo" at bounding box center [40, 122] width 34 height 14
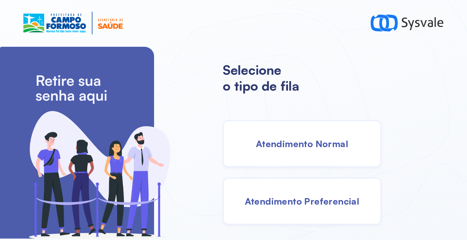
click at [306, 139] on span "Atendimento Normal" at bounding box center [302, 143] width 92 height 11
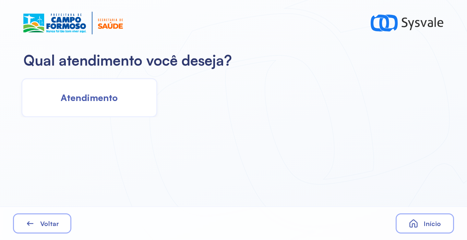
click at [126, 100] on div "Atendimento" at bounding box center [89, 97] width 136 height 39
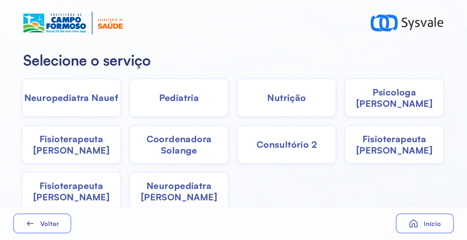
click at [191, 105] on div "Pediatria" at bounding box center [179, 97] width 100 height 39
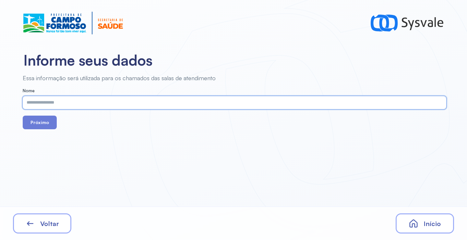
paste input "**********"
type input "**********"
click at [40, 127] on button "Próximo" at bounding box center [40, 122] width 34 height 14
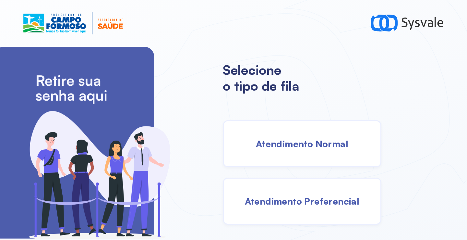
click at [273, 146] on span "Atendimento Normal" at bounding box center [302, 143] width 92 height 11
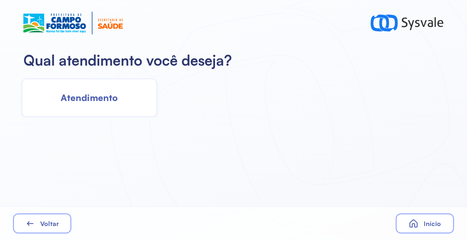
drag, startPoint x: 97, startPoint y: 98, endPoint x: 101, endPoint y: 100, distance: 4.4
click at [101, 100] on span "Atendimento" at bounding box center [89, 97] width 57 height 11
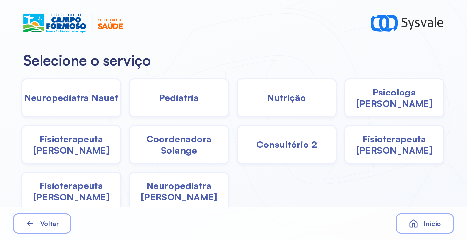
click at [156, 100] on div "Pediatria" at bounding box center [179, 97] width 100 height 39
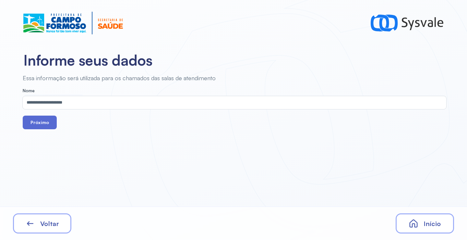
drag, startPoint x: 30, startPoint y: 123, endPoint x: 54, endPoint y: 116, distance: 24.4
click at [30, 123] on button "Próximo" at bounding box center [40, 122] width 34 height 14
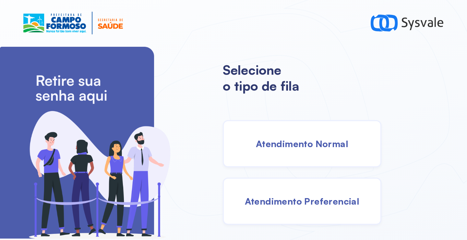
click at [285, 140] on span "Atendimento Normal" at bounding box center [302, 143] width 92 height 11
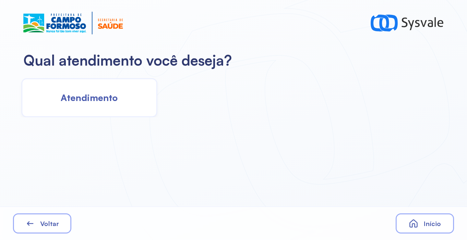
click at [104, 104] on div "Atendimento" at bounding box center [89, 97] width 136 height 39
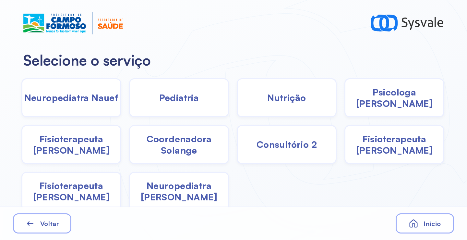
click at [163, 104] on div "Pediatria" at bounding box center [179, 97] width 100 height 39
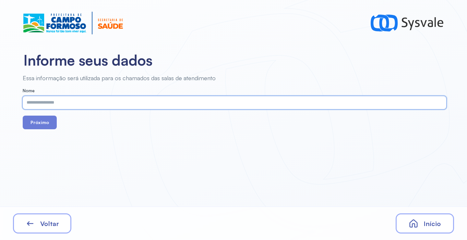
paste input "**********"
type input "**********"
click at [51, 121] on button "Próximo" at bounding box center [40, 122] width 34 height 14
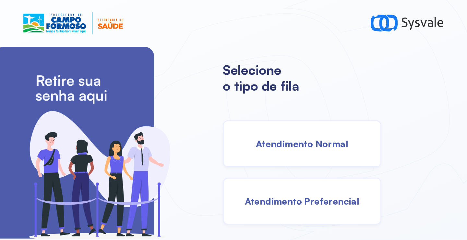
click at [291, 137] on div "Atendimento Normal" at bounding box center [302, 143] width 159 height 47
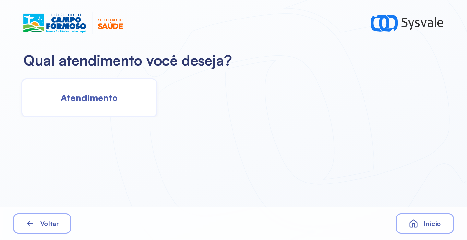
click at [116, 102] on span "Atendimento" at bounding box center [89, 97] width 57 height 11
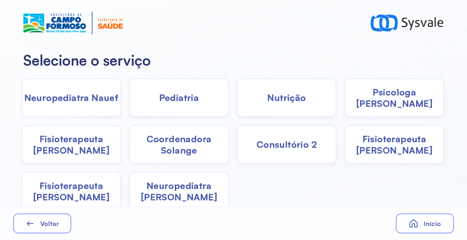
click at [175, 106] on div "Pediatria" at bounding box center [179, 97] width 100 height 39
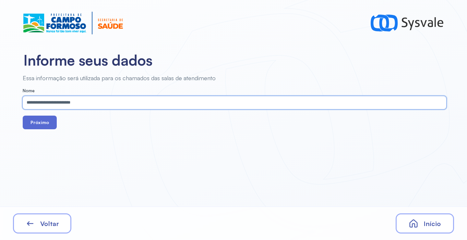
type input "**********"
click at [39, 121] on button "Próximo" at bounding box center [40, 122] width 34 height 14
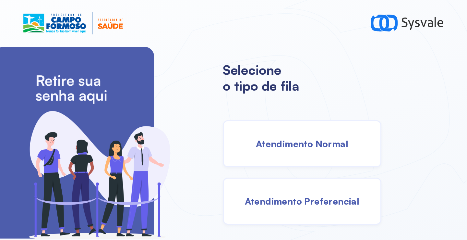
drag, startPoint x: 273, startPoint y: 147, endPoint x: 270, endPoint y: 146, distance: 3.5
click at [270, 146] on span "Atendimento Normal" at bounding box center [302, 143] width 92 height 11
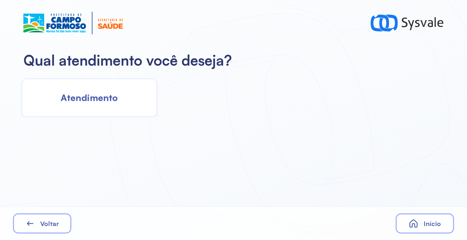
click at [106, 98] on span "Atendimento" at bounding box center [89, 97] width 57 height 11
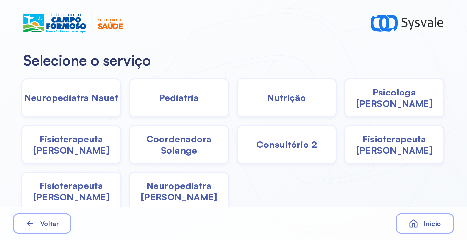
click at [168, 102] on span "Pediatria" at bounding box center [179, 97] width 40 height 11
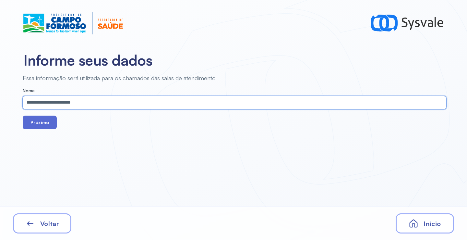
type input "**********"
click at [38, 126] on button "Próximo" at bounding box center [40, 122] width 34 height 14
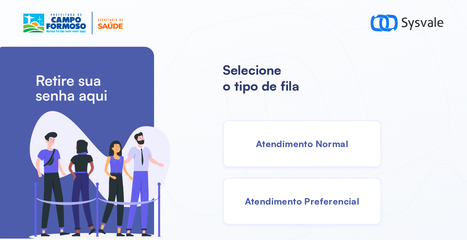
click at [303, 142] on span "Atendimento Normal" at bounding box center [302, 143] width 92 height 11
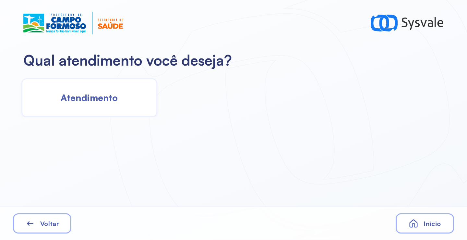
click at [135, 99] on div "Atendimento" at bounding box center [89, 97] width 136 height 39
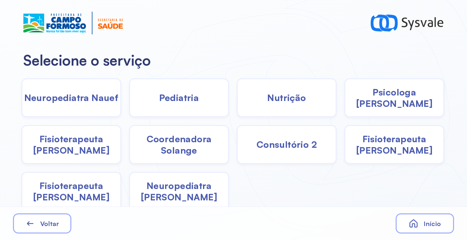
click at [290, 98] on span "Nutrição" at bounding box center [286, 97] width 39 height 11
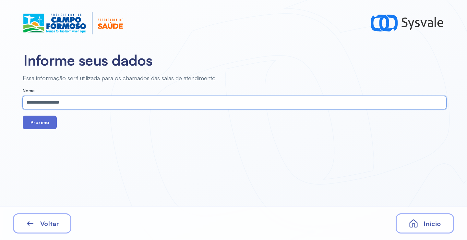
click at [51, 117] on button "Próximo" at bounding box center [40, 122] width 34 height 14
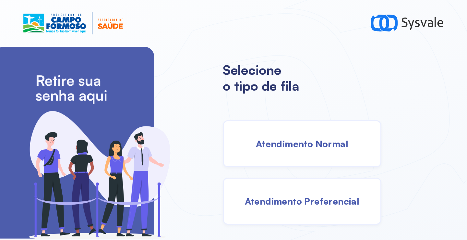
click at [287, 148] on span "Atendimento Normal" at bounding box center [302, 143] width 92 height 11
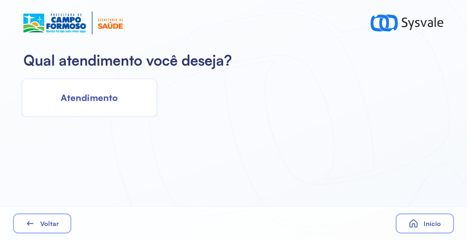
click at [118, 104] on div "Atendimento" at bounding box center [89, 97] width 136 height 39
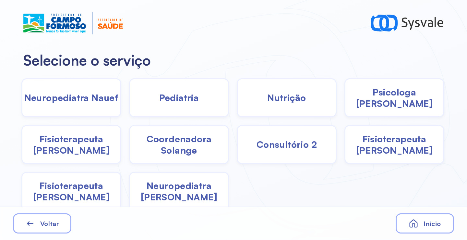
click at [379, 89] on div "Psicologa Alana" at bounding box center [395, 97] width 100 height 39
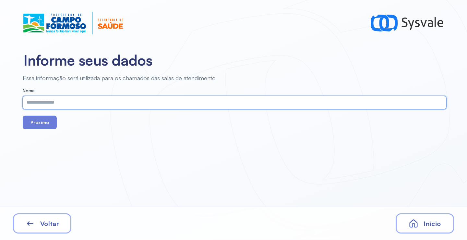
paste input "**********"
type input "**********"
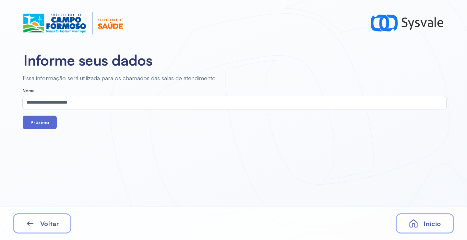
click at [45, 126] on button "Próximo" at bounding box center [40, 122] width 34 height 14
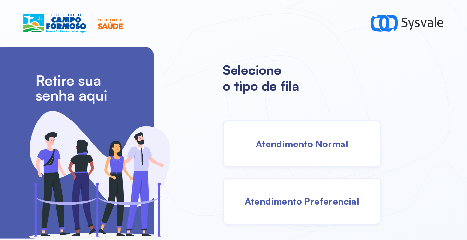
drag, startPoint x: 296, startPoint y: 146, endPoint x: 291, endPoint y: 145, distance: 4.4
click at [291, 145] on span "Atendimento Normal" at bounding box center [302, 143] width 92 height 11
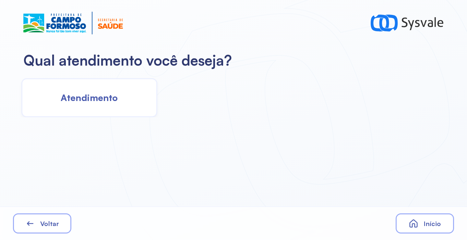
click at [135, 110] on div "Atendimento" at bounding box center [89, 97] width 136 height 39
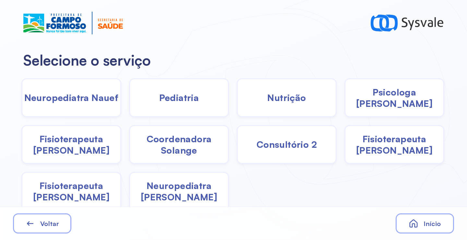
click at [269, 98] on span "Nutrição" at bounding box center [286, 97] width 39 height 11
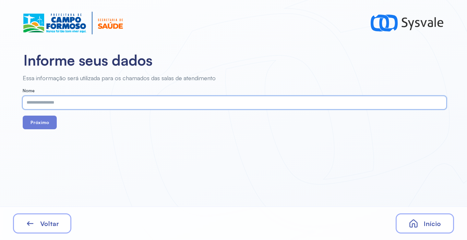
paste input "**********"
type input "**********"
click at [56, 125] on div "Próximo" at bounding box center [235, 122] width 424 height 14
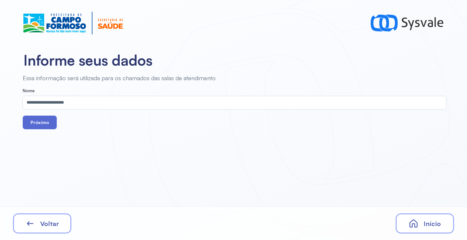
click at [44, 124] on button "Próximo" at bounding box center [40, 122] width 34 height 14
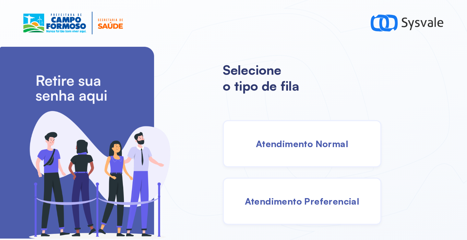
drag, startPoint x: 300, startPoint y: 154, endPoint x: 291, endPoint y: 151, distance: 9.3
click at [291, 151] on div "Atendimento Normal" at bounding box center [302, 143] width 159 height 47
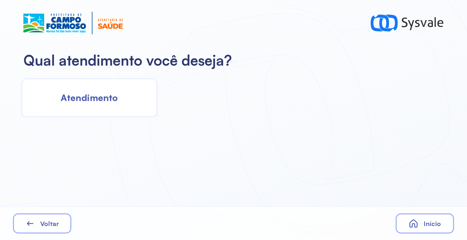
click at [120, 91] on div "Atendimento" at bounding box center [89, 97] width 136 height 39
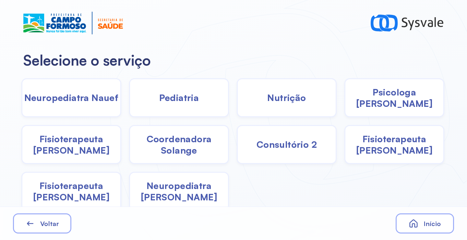
click at [189, 102] on span "Pediatria" at bounding box center [179, 97] width 40 height 11
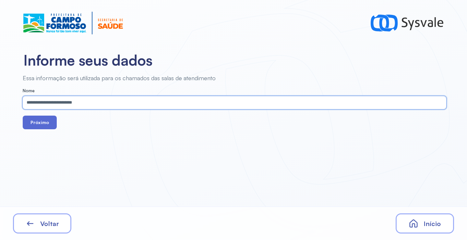
type input "**********"
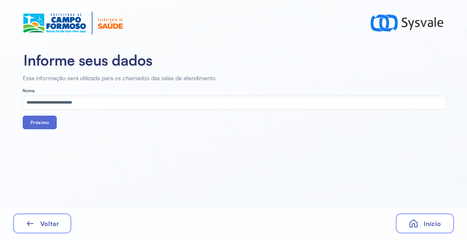
click at [44, 122] on button "Próximo" at bounding box center [40, 122] width 34 height 14
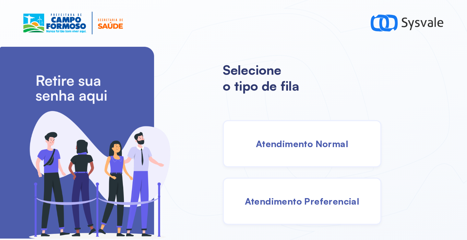
click at [282, 142] on span "Atendimento Normal" at bounding box center [302, 143] width 92 height 11
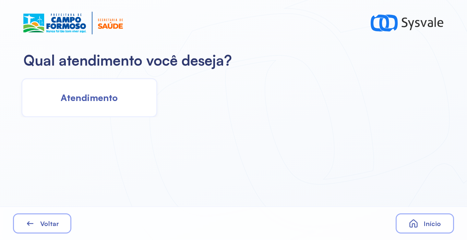
click at [111, 102] on span "Atendimento" at bounding box center [89, 97] width 57 height 11
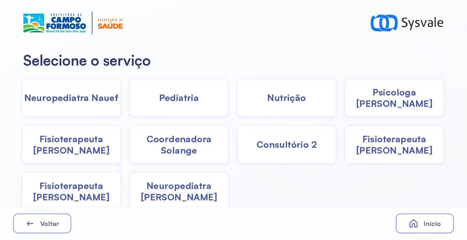
click at [393, 151] on span "Fisioterapeuta Francyne" at bounding box center [395, 144] width 98 height 23
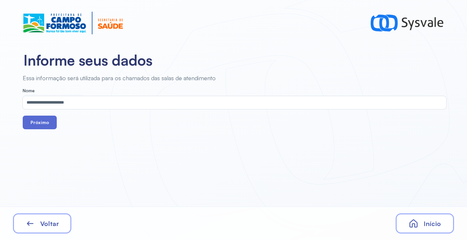
click at [49, 124] on button "Próximo" at bounding box center [40, 122] width 34 height 14
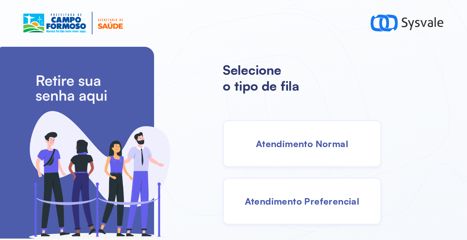
click at [290, 141] on span "Atendimento Normal" at bounding box center [302, 143] width 92 height 11
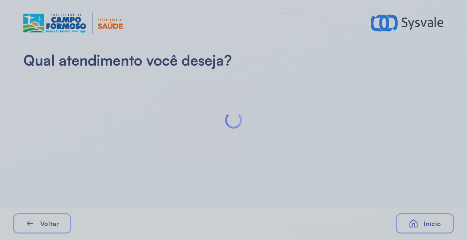
click at [127, 99] on div at bounding box center [233, 120] width 467 height 240
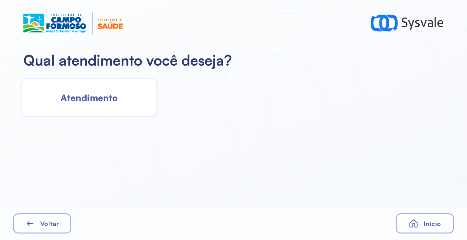
click at [109, 100] on span "Atendimento" at bounding box center [89, 97] width 57 height 11
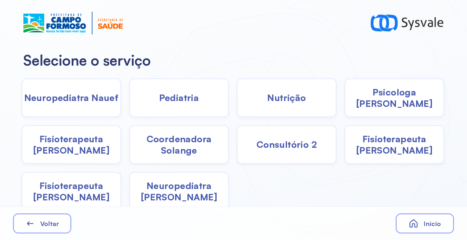
drag, startPoint x: 307, startPoint y: 102, endPoint x: 302, endPoint y: 101, distance: 5.1
click at [302, 101] on div "Nutrição" at bounding box center [287, 97] width 100 height 39
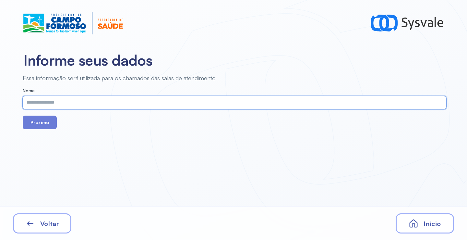
paste input "**********"
type input "**********"
click at [38, 123] on button "Próximo" at bounding box center [40, 122] width 34 height 14
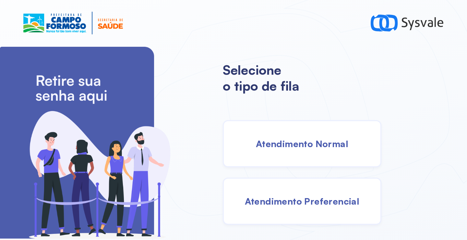
click at [301, 159] on div "Atendimento Normal" at bounding box center [302, 143] width 159 height 47
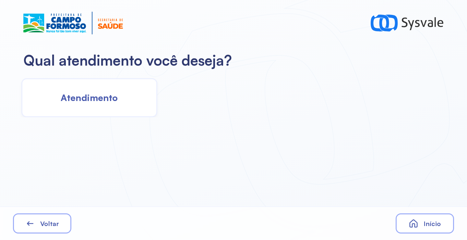
click at [121, 98] on div "Atendimento" at bounding box center [89, 97] width 136 height 39
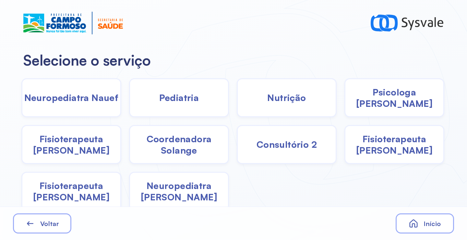
click at [204, 101] on div "Pediatria" at bounding box center [179, 97] width 100 height 39
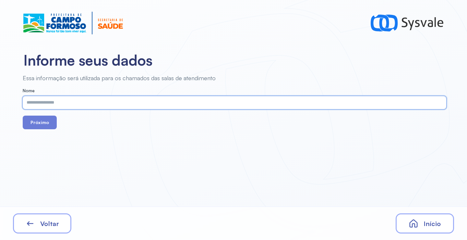
paste input "**********"
type input "**********"
click at [40, 123] on button "Próximo" at bounding box center [40, 122] width 34 height 14
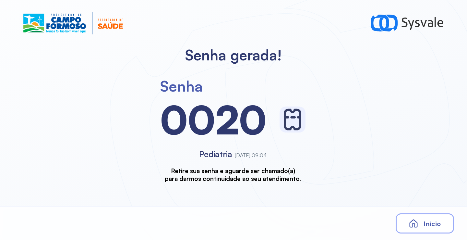
click at [418, 216] on div "Início" at bounding box center [425, 223] width 58 height 20
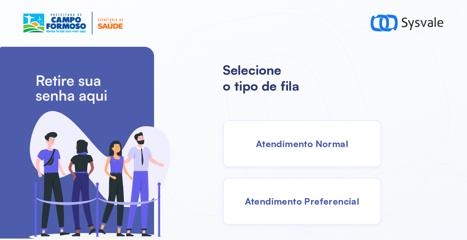
click at [308, 147] on span "Atendimento Normal" at bounding box center [302, 143] width 92 height 11
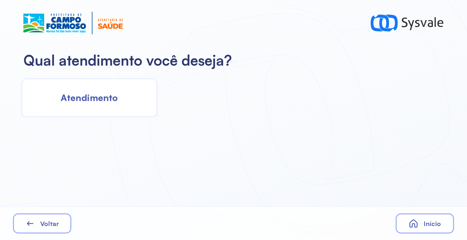
click at [127, 103] on div "Atendimento" at bounding box center [89, 97] width 136 height 39
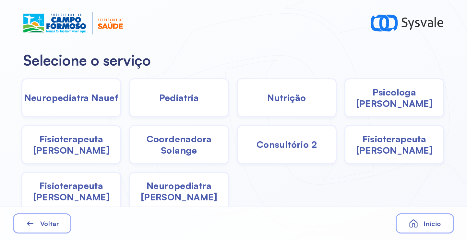
click at [74, 137] on span "Fisioterapeuta Janusia" at bounding box center [71, 144] width 98 height 23
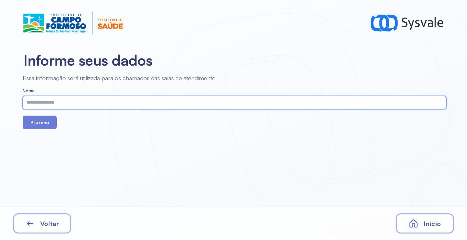
paste input "**********"
type input "**********"
click at [36, 120] on button "Próximo" at bounding box center [40, 122] width 34 height 14
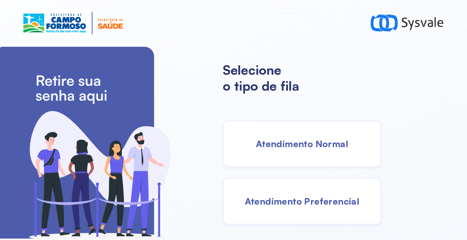
click at [306, 147] on span "Atendimento Normal" at bounding box center [302, 143] width 92 height 11
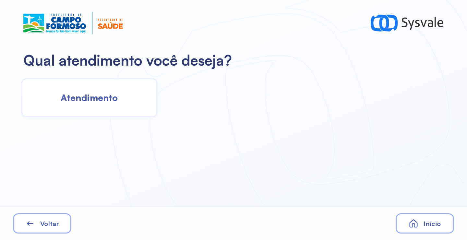
click at [103, 99] on span "Atendimento" at bounding box center [89, 97] width 57 height 11
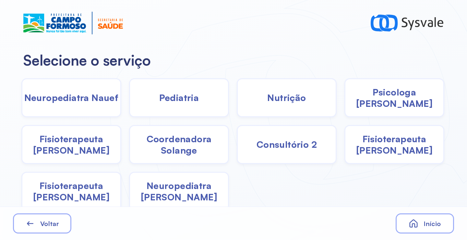
click at [373, 103] on div "Psicologa Alana" at bounding box center [395, 97] width 100 height 39
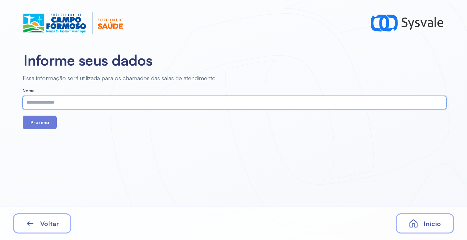
paste input "**********"
type input "**********"
click at [46, 118] on button "Próximo" at bounding box center [40, 122] width 34 height 14
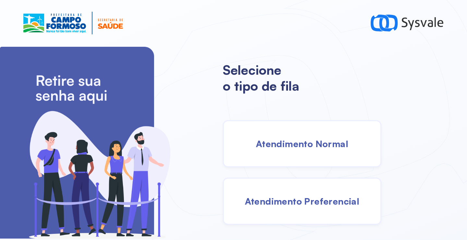
click at [292, 144] on span "Atendimento Normal" at bounding box center [302, 143] width 92 height 11
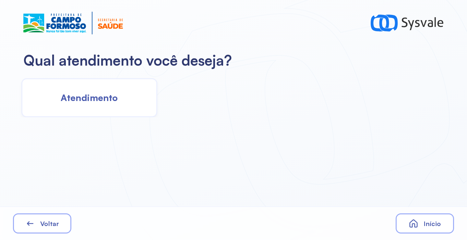
click at [109, 108] on div "Atendimento" at bounding box center [89, 97] width 136 height 39
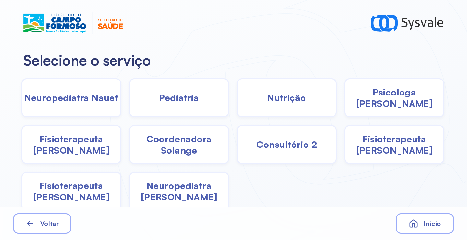
click at [369, 148] on span "Fisioterapeuta Francyne" at bounding box center [395, 144] width 98 height 23
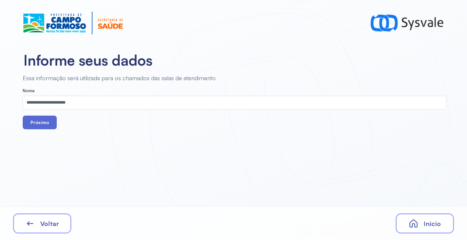
click at [45, 125] on button "Próximo" at bounding box center [40, 122] width 34 height 14
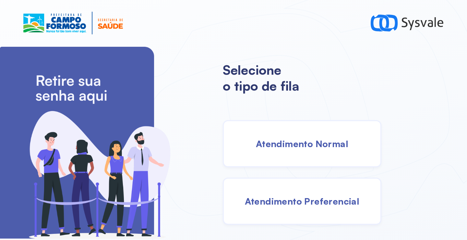
click at [300, 144] on span "Atendimento Normal" at bounding box center [302, 143] width 92 height 11
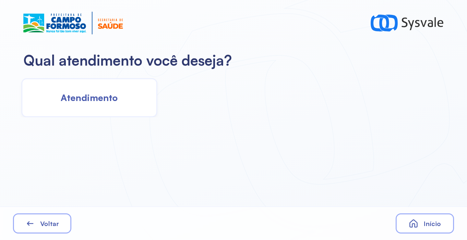
click at [97, 109] on div "Atendimento" at bounding box center [89, 97] width 136 height 39
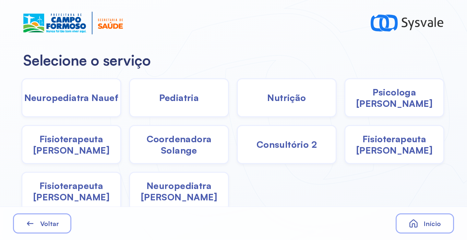
click at [191, 103] on span "Pediatria" at bounding box center [179, 97] width 40 height 11
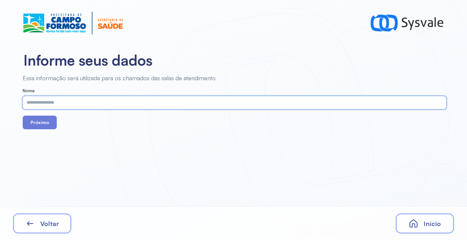
paste input "**********"
type input "**********"
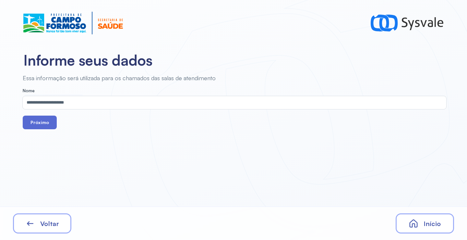
click at [44, 125] on button "Próximo" at bounding box center [40, 122] width 34 height 14
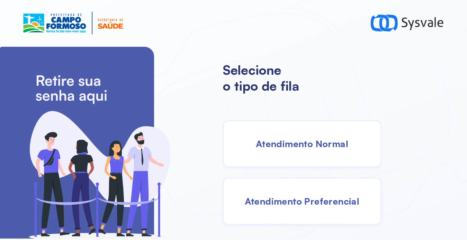
drag, startPoint x: 323, startPoint y: 144, endPoint x: 313, endPoint y: 144, distance: 10.4
click at [313, 144] on span "Atendimento Normal" at bounding box center [302, 143] width 92 height 11
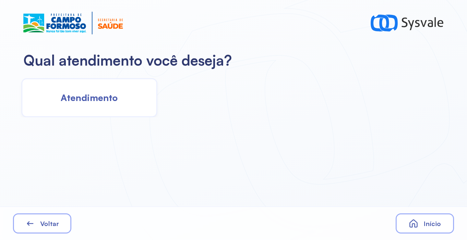
click at [118, 103] on div "Atendimento" at bounding box center [89, 97] width 136 height 39
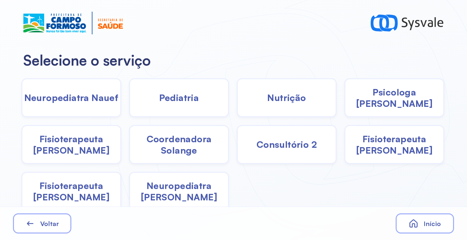
click at [392, 106] on div "Psicologa Alana" at bounding box center [395, 97] width 100 height 39
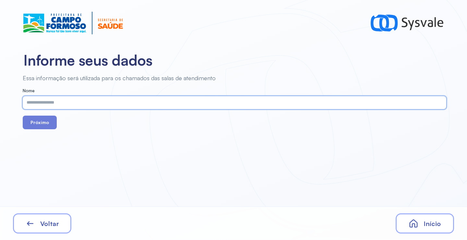
paste input "**********"
type input "**********"
click at [54, 120] on button "Próximo" at bounding box center [40, 122] width 34 height 14
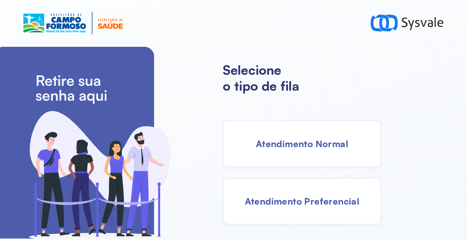
click at [292, 141] on span "Atendimento Normal" at bounding box center [302, 143] width 92 height 11
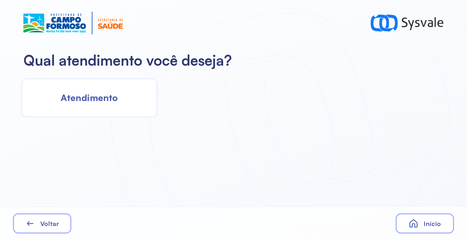
click at [104, 104] on div "Atendimento" at bounding box center [89, 97] width 136 height 39
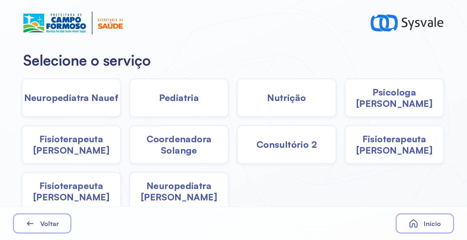
click at [177, 105] on div "Pediatria" at bounding box center [179, 97] width 100 height 39
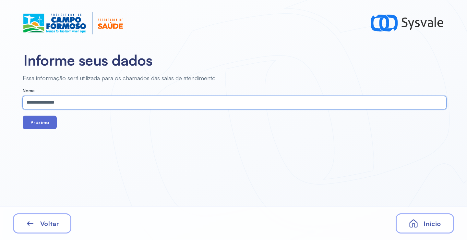
type input "**********"
click at [37, 125] on button "Próximo" at bounding box center [40, 122] width 34 height 14
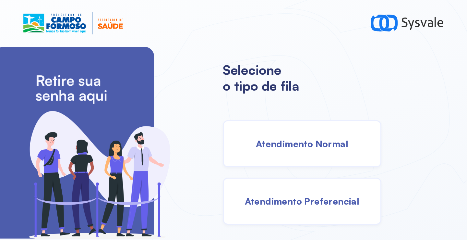
click at [283, 155] on div "Atendimento Normal" at bounding box center [302, 143] width 159 height 47
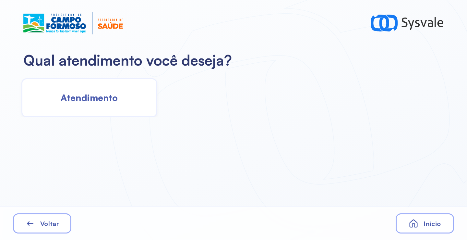
click at [115, 102] on span "Atendimento" at bounding box center [89, 97] width 57 height 11
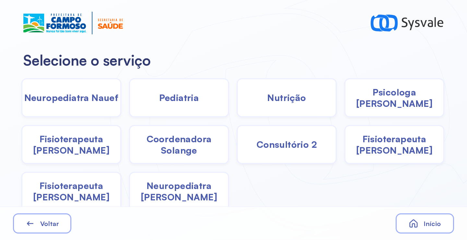
click at [262, 103] on div "Nutrição" at bounding box center [287, 97] width 100 height 39
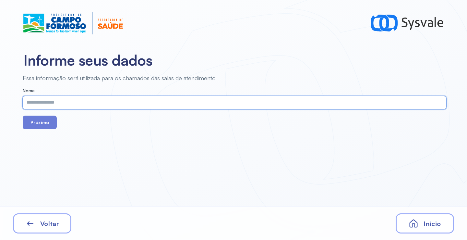
paste input "**********"
type input "**********"
drag, startPoint x: 17, startPoint y: 112, endPoint x: 18, endPoint y: 116, distance: 4.3
click at [18, 116] on div "**********" at bounding box center [233, 101] width 466 height 55
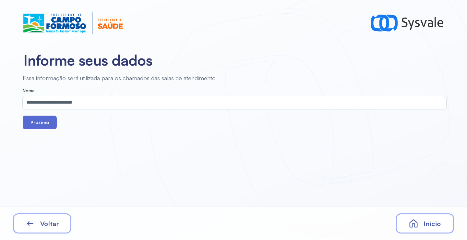
click at [42, 119] on button "Próximo" at bounding box center [40, 122] width 34 height 14
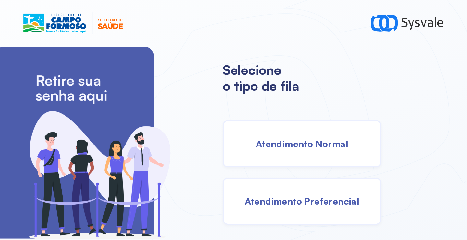
click at [307, 142] on span "Atendimento Normal" at bounding box center [302, 143] width 92 height 11
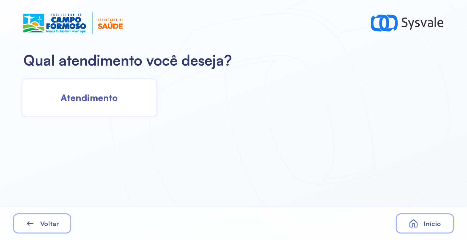
click at [103, 95] on span "Atendimento" at bounding box center [89, 97] width 57 height 11
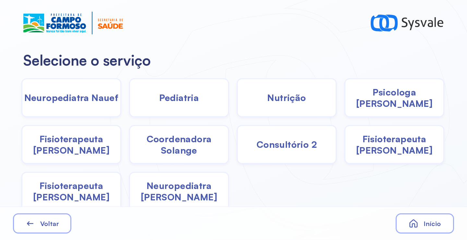
click at [353, 101] on div "Psicologa Alana" at bounding box center [395, 97] width 100 height 39
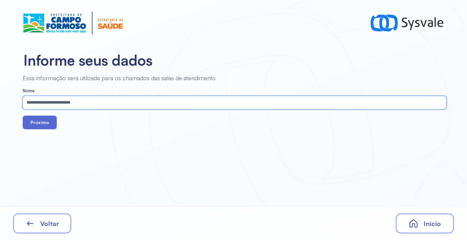
click at [42, 126] on button "Próximo" at bounding box center [40, 122] width 34 height 14
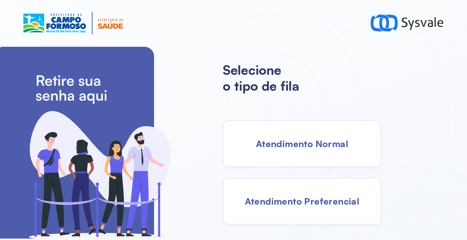
click at [297, 137] on div "Atendimento Normal" at bounding box center [302, 143] width 159 height 47
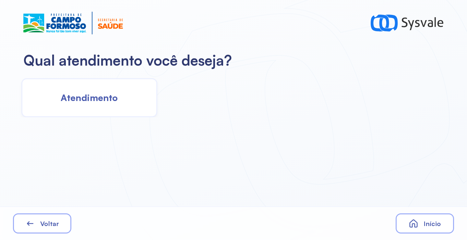
click at [107, 107] on div "Atendimento" at bounding box center [89, 97] width 136 height 39
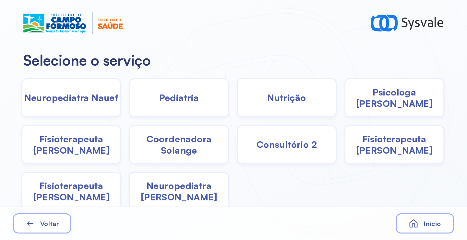
click at [385, 146] on span "Fisioterapeuta Francyne" at bounding box center [395, 144] width 98 height 23
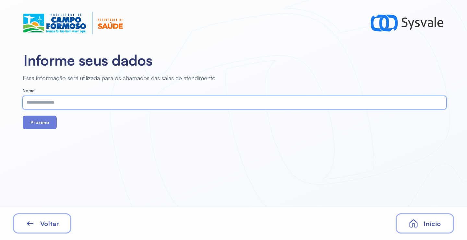
paste input "**********"
type input "**********"
click at [43, 119] on button "Próximo" at bounding box center [40, 122] width 34 height 14
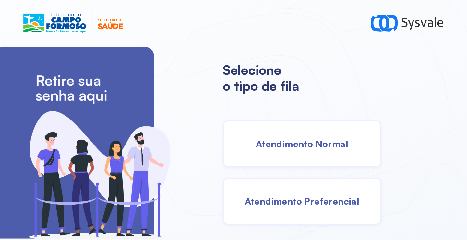
click at [280, 135] on div "Atendimento Normal" at bounding box center [302, 143] width 159 height 47
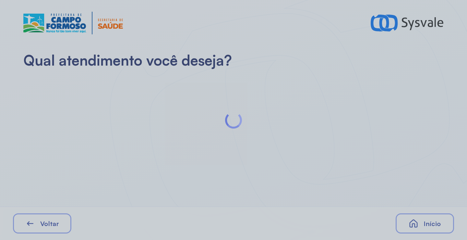
click at [112, 90] on div at bounding box center [233, 120] width 467 height 240
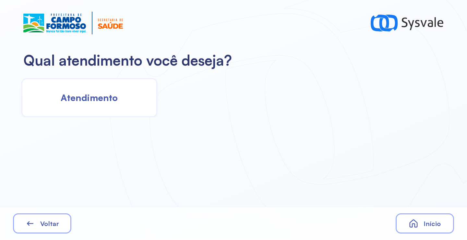
click at [105, 96] on span "Atendimento" at bounding box center [89, 97] width 57 height 11
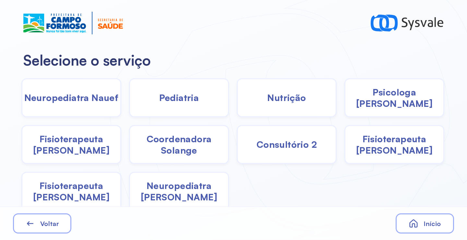
click at [375, 100] on span "Psicologa Alana" at bounding box center [395, 97] width 98 height 23
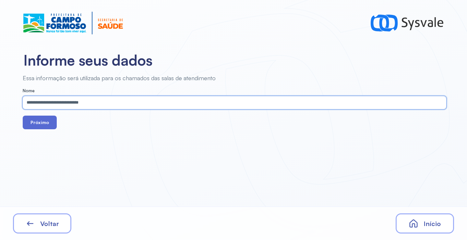
click at [38, 126] on button "Próximo" at bounding box center [40, 122] width 34 height 14
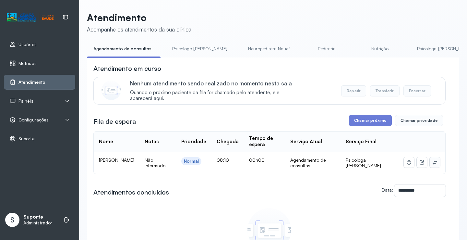
click at [432, 163] on icon at bounding box center [434, 162] width 5 height 5
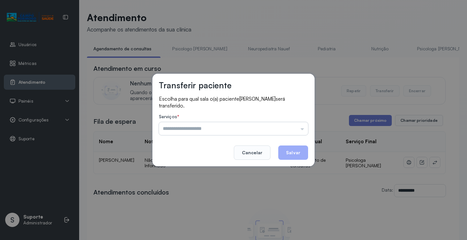
click at [288, 131] on input "text" at bounding box center [233, 128] width 149 height 13
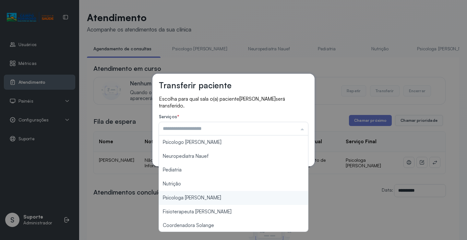
type input "**********"
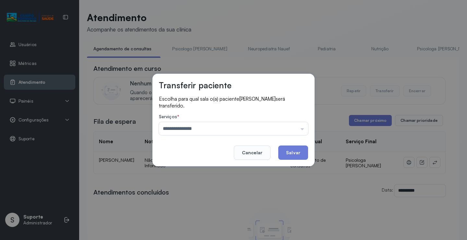
click at [245, 194] on div "**********" at bounding box center [233, 120] width 467 height 240
click at [292, 152] on button "Salvar" at bounding box center [293, 152] width 30 height 14
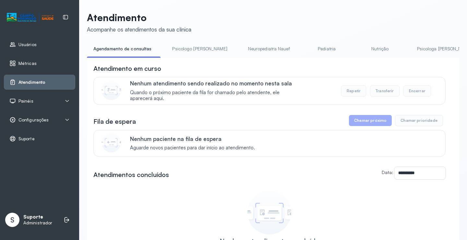
click at [191, 51] on link "Psicologo [PERSON_NAME]" at bounding box center [200, 48] width 68 height 11
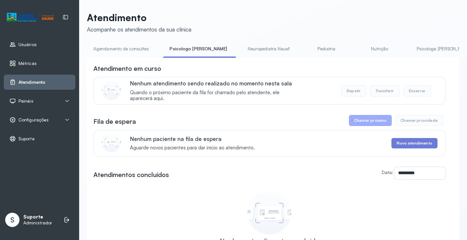
click at [114, 45] on link "Agendamento de consultas" at bounding box center [121, 48] width 68 height 11
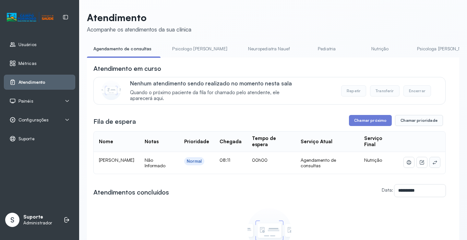
click at [430, 163] on button at bounding box center [435, 162] width 10 height 10
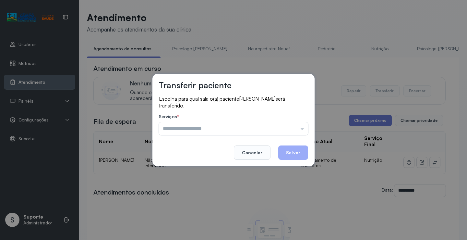
drag, startPoint x: 274, startPoint y: 133, endPoint x: 269, endPoint y: 133, distance: 4.9
click at [273, 132] on input "text" at bounding box center [233, 128] width 149 height 13
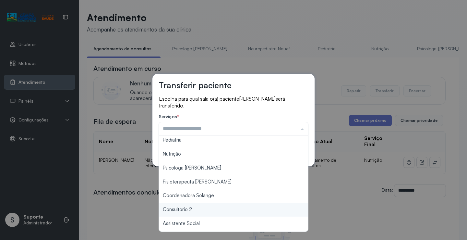
scroll to position [65, 0]
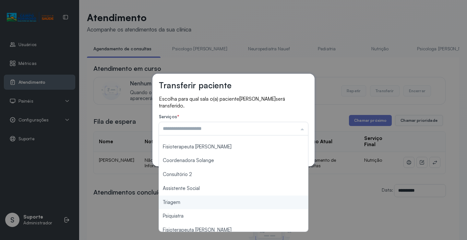
type input "*******"
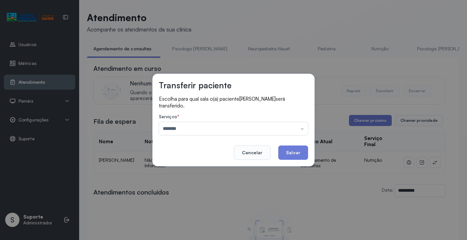
click at [191, 201] on div "Transferir paciente Escolha para qual sala o(a) paciente Nathan de Sousa Mirand…" at bounding box center [233, 120] width 467 height 240
click at [286, 154] on button "Salvar" at bounding box center [293, 152] width 30 height 14
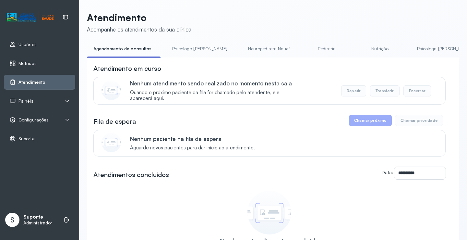
click at [141, 44] on link "Agendamento de consultas" at bounding box center [122, 48] width 71 height 11
drag, startPoint x: 188, startPoint y: 45, endPoint x: 165, endPoint y: 50, distance: 23.2
click at [188, 45] on link "Psicologo [PERSON_NAME]" at bounding box center [200, 48] width 68 height 11
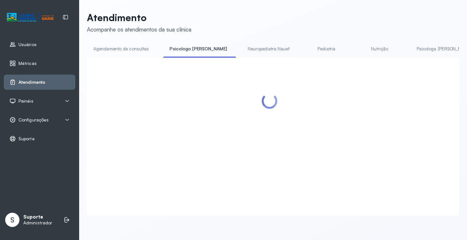
click at [136, 50] on link "Agendamento de consultas" at bounding box center [121, 48] width 68 height 11
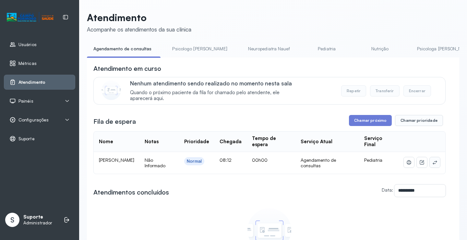
click at [432, 164] on icon at bounding box center [434, 162] width 5 height 5
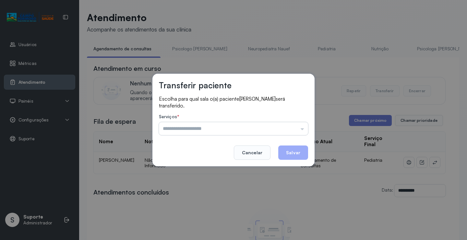
click at [291, 127] on input "text" at bounding box center [233, 128] width 149 height 13
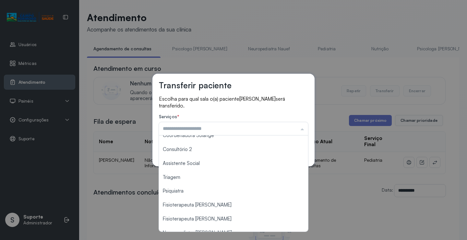
scroll to position [97, 0]
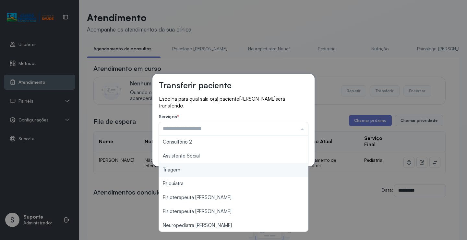
type input "*******"
click at [201, 173] on div "Transferir paciente Escolha para qual sala o(a) paciente RAVI EMANUEL DA SILVA …" at bounding box center [233, 120] width 467 height 240
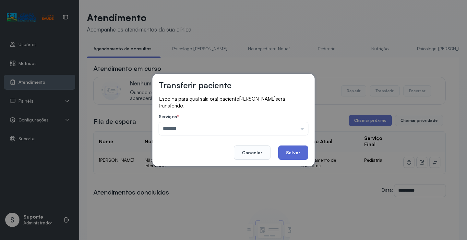
click at [287, 155] on button "Salvar" at bounding box center [293, 152] width 30 height 14
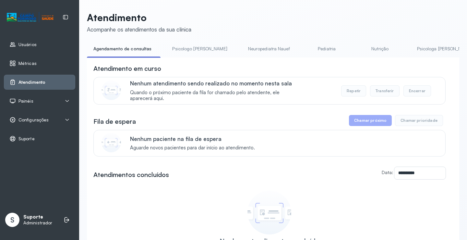
click at [358, 50] on link "Nutrição" at bounding box center [380, 48] width 45 height 11
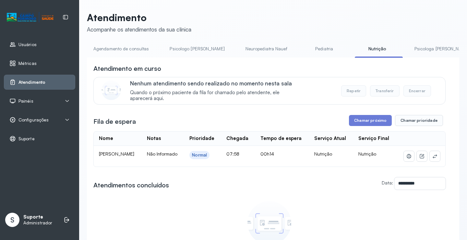
click at [126, 47] on link "Agendamento de consultas" at bounding box center [121, 48] width 68 height 11
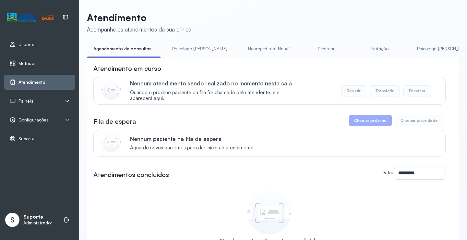
click at [189, 49] on link "Psicologo Pedro" at bounding box center [200, 48] width 68 height 11
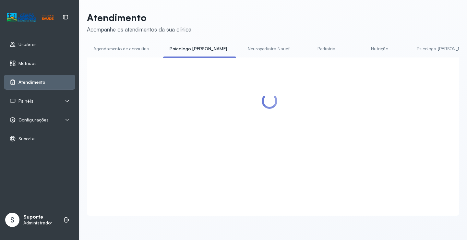
click at [138, 46] on link "Agendamento de consultas" at bounding box center [121, 48] width 68 height 11
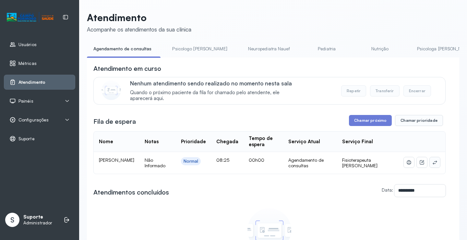
click at [432, 164] on icon at bounding box center [434, 162] width 5 height 5
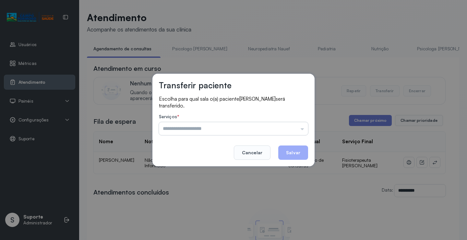
click at [260, 131] on input "text" at bounding box center [233, 128] width 149 height 13
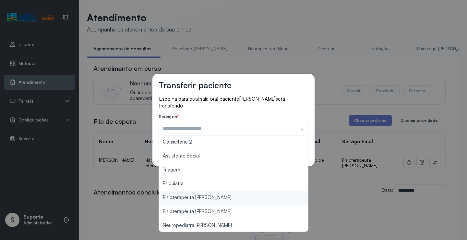
type input "**********"
drag, startPoint x: 217, startPoint y: 196, endPoint x: 232, endPoint y: 191, distance: 15.2
click at [218, 196] on div "**********" at bounding box center [233, 120] width 467 height 240
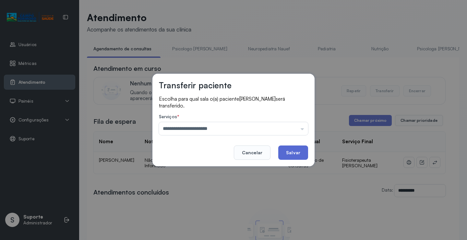
click at [287, 158] on button "Salvar" at bounding box center [293, 152] width 30 height 14
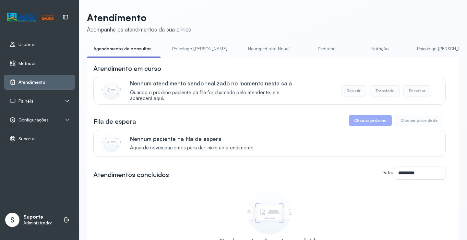
drag, startPoint x: 188, startPoint y: 45, endPoint x: 154, endPoint y: 46, distance: 33.7
click at [188, 45] on link "Psicologo Pedro" at bounding box center [200, 48] width 68 height 11
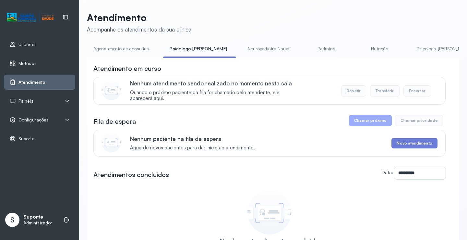
click at [133, 47] on link "Agendamento de consultas" at bounding box center [121, 48] width 68 height 11
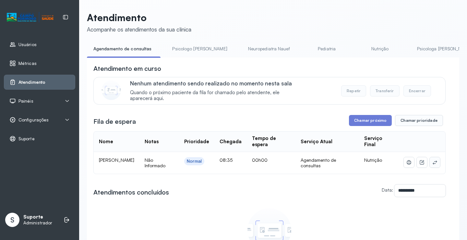
click at [433, 164] on button at bounding box center [435, 162] width 10 height 10
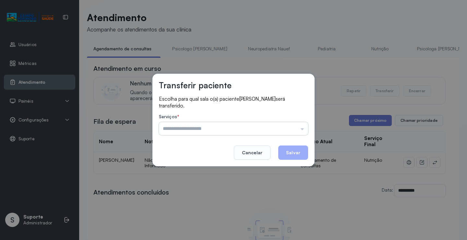
click at [289, 126] on input "text" at bounding box center [233, 128] width 149 height 13
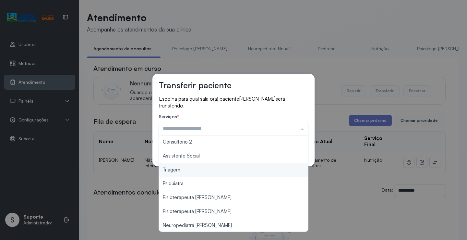
type input "*******"
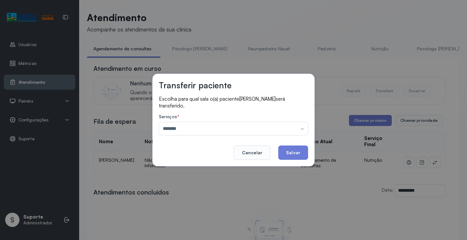
click at [200, 166] on div "Transferir paciente Escolha para qual sala o(a) paciente Mikaelly Aguiar da Sil…" at bounding box center [233, 120] width 162 height 92
click at [291, 153] on button "Salvar" at bounding box center [293, 152] width 30 height 14
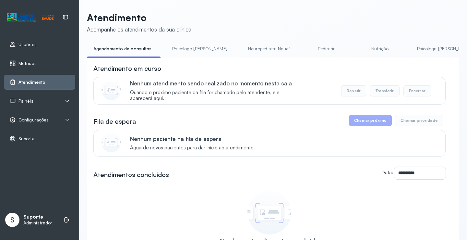
click at [361, 50] on link "Nutrição" at bounding box center [380, 48] width 45 height 11
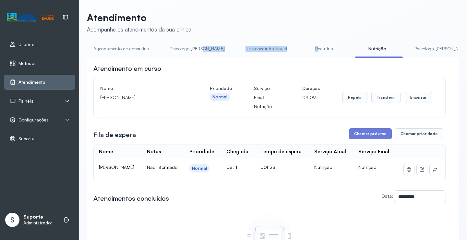
drag, startPoint x: 210, startPoint y: 57, endPoint x: 293, endPoint y: 64, distance: 83.0
click at [293, 57] on ul "Agendamento de consultas Psicologo Pedro Neuropediatra Nauef Pediatria Nutrição…" at bounding box center [273, 50] width 372 height 15
drag, startPoint x: 293, startPoint y: 64, endPoint x: 232, endPoint y: 64, distance: 60.3
click at [292, 64] on div "**********" at bounding box center [273, 189] width 372 height 264
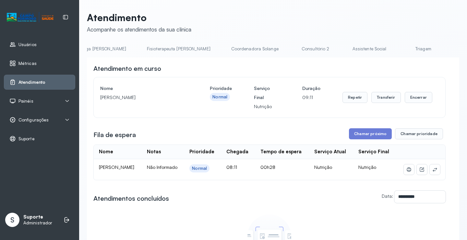
scroll to position [0, 364]
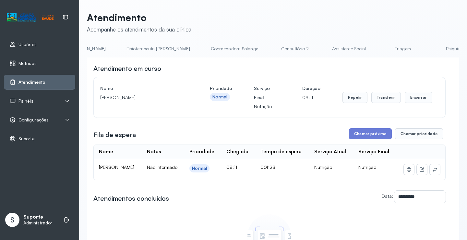
click at [380, 50] on link "Triagem" at bounding box center [402, 48] width 45 height 11
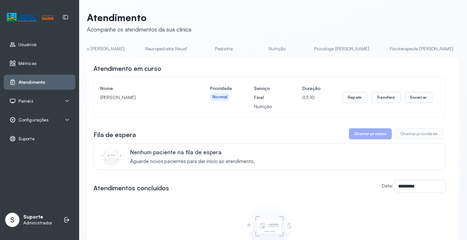
scroll to position [0, 0]
click at [117, 53] on link "Agendamento de consultas" at bounding box center [121, 48] width 68 height 11
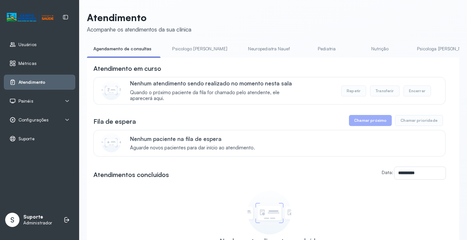
click at [306, 48] on link "Pediatria" at bounding box center [326, 48] width 45 height 11
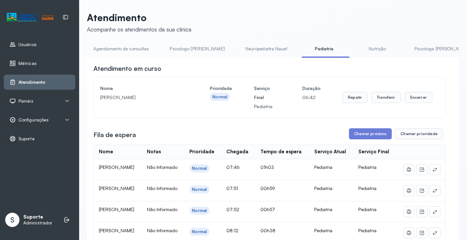
click at [355, 47] on link "Nutrição" at bounding box center [377, 48] width 45 height 11
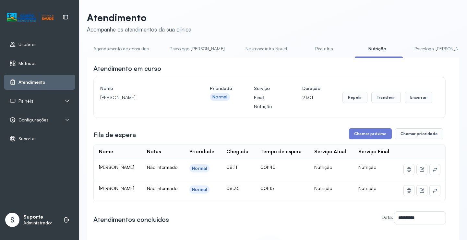
click at [146, 55] on li "Agendamento de consultas" at bounding box center [122, 50] width 71 height 15
click at [140, 51] on link "Agendamento de consultas" at bounding box center [121, 48] width 68 height 11
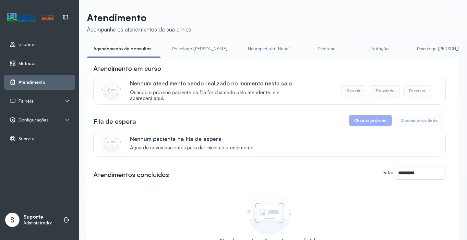
click at [183, 44] on link "Psicologo Pedro" at bounding box center [200, 48] width 68 height 11
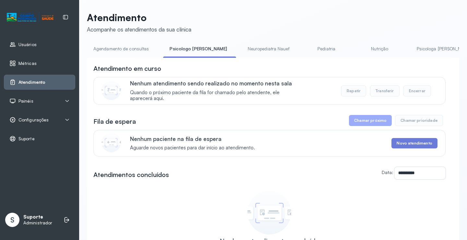
click at [133, 48] on link "Agendamento de consultas" at bounding box center [121, 48] width 68 height 11
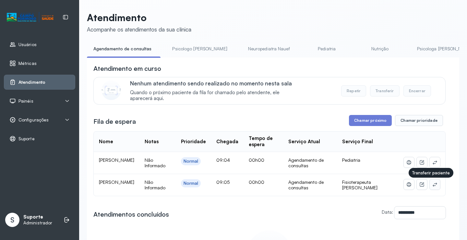
click at [430, 187] on button at bounding box center [435, 184] width 10 height 10
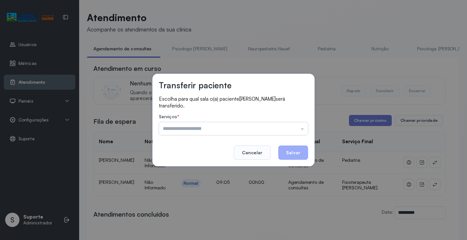
click at [277, 128] on input "text" at bounding box center [233, 128] width 149 height 13
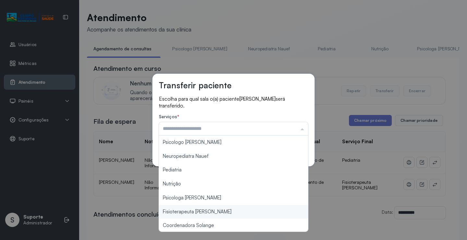
type input "**********"
click at [209, 211] on div "**********" at bounding box center [233, 120] width 467 height 240
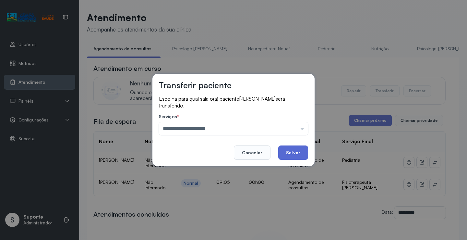
click at [290, 149] on button "Salvar" at bounding box center [293, 152] width 30 height 14
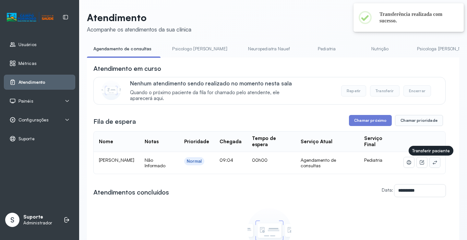
click at [432, 163] on icon at bounding box center [434, 162] width 5 height 5
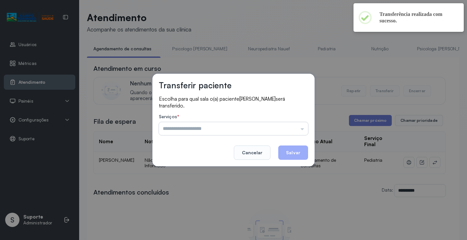
click at [277, 128] on input "text" at bounding box center [233, 128] width 149 height 13
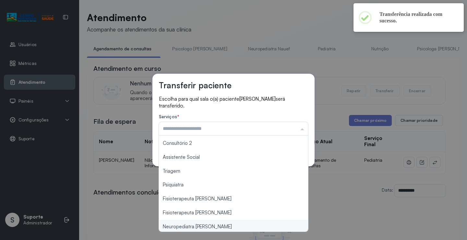
scroll to position [98, 0]
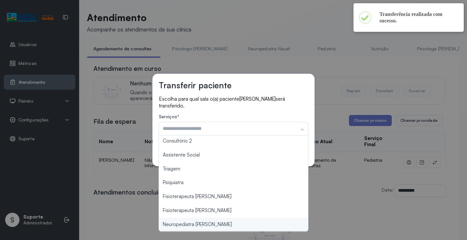
type input "**********"
click at [214, 224] on div "**********" at bounding box center [233, 120] width 467 height 240
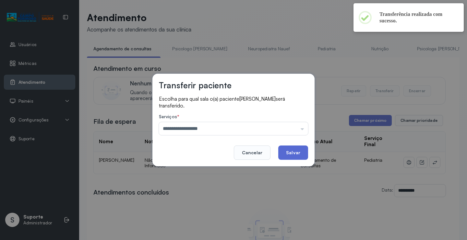
click at [291, 155] on button "Salvar" at bounding box center [293, 152] width 30 height 14
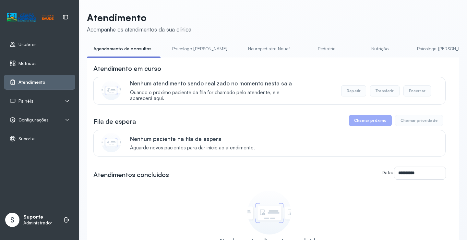
click at [190, 50] on link "Psicologo Pedro" at bounding box center [200, 48] width 68 height 11
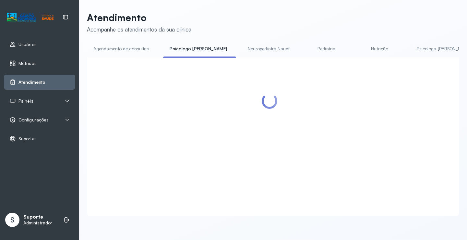
click at [128, 48] on link "Agendamento de consultas" at bounding box center [121, 48] width 68 height 11
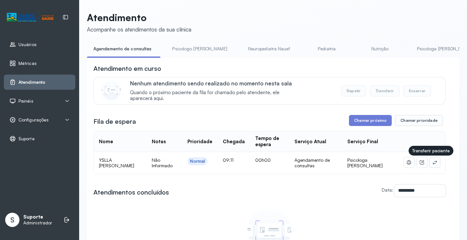
click at [432, 163] on icon at bounding box center [434, 162] width 5 height 5
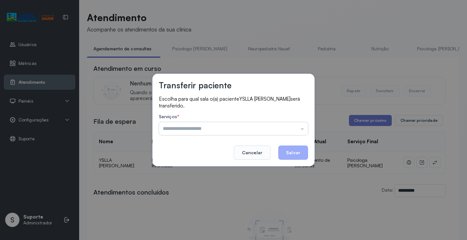
click at [283, 125] on input "text" at bounding box center [233, 128] width 149 height 13
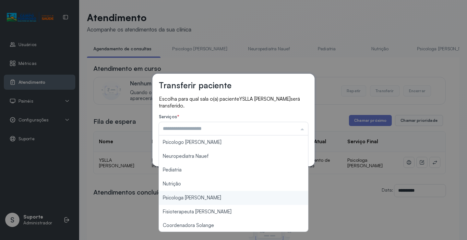
type input "**********"
click at [207, 198] on div "**********" at bounding box center [233, 120] width 467 height 240
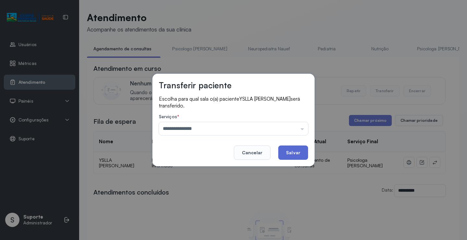
click at [292, 154] on button "Salvar" at bounding box center [293, 152] width 30 height 14
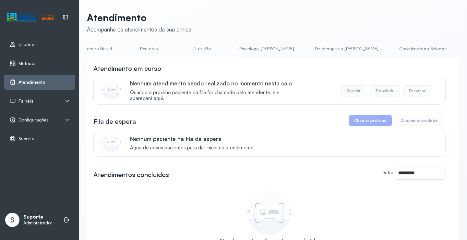
scroll to position [0, 206]
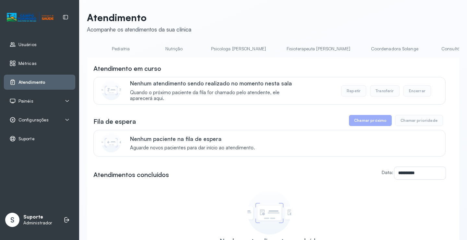
click at [205, 47] on link "Psicologa Alana" at bounding box center [239, 48] width 68 height 11
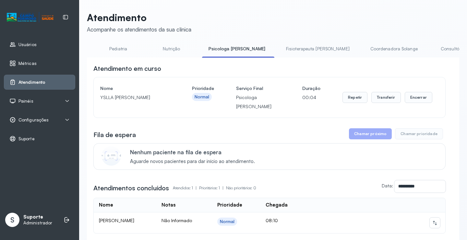
scroll to position [0, 0]
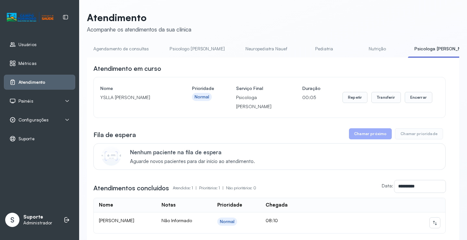
drag, startPoint x: 106, startPoint y: 49, endPoint x: 102, endPoint y: 46, distance: 5.1
click at [106, 48] on link "Agendamento de consultas" at bounding box center [121, 48] width 68 height 11
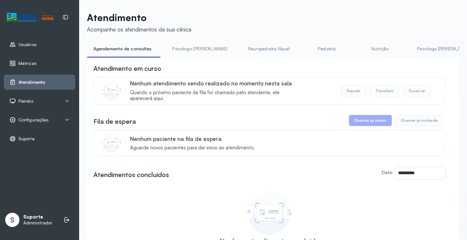
click at [358, 48] on link "Nutrição" at bounding box center [380, 48] width 45 height 11
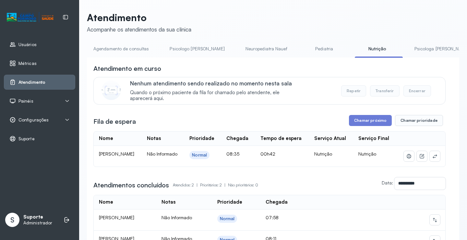
click at [142, 46] on link "Agendamento de consultas" at bounding box center [121, 48] width 68 height 11
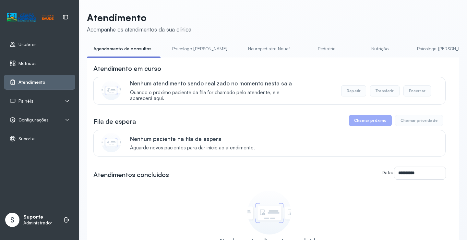
click at [172, 50] on link "Psicologo Pedro" at bounding box center [200, 48] width 68 height 11
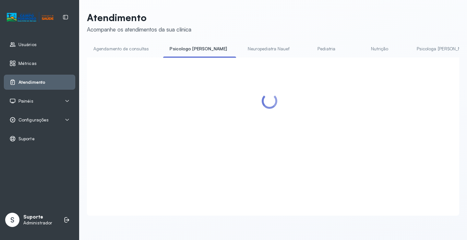
click at [145, 52] on link "Agendamento de consultas" at bounding box center [121, 48] width 68 height 11
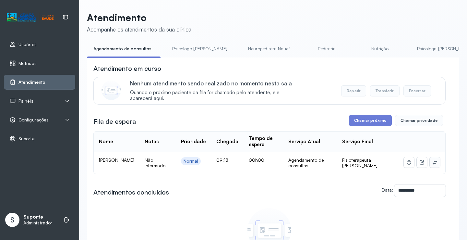
click at [430, 164] on button at bounding box center [435, 162] width 10 height 10
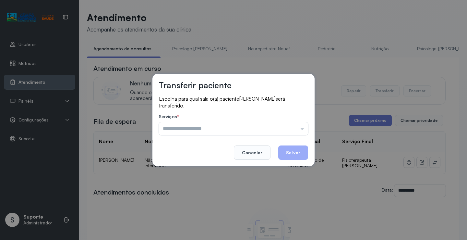
click at [284, 127] on input "text" at bounding box center [233, 128] width 149 height 13
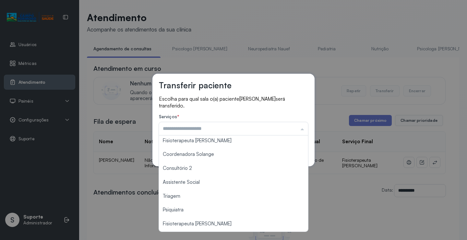
scroll to position [97, 0]
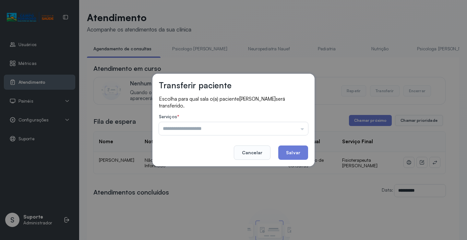
type input "**********"
click at [231, 197] on div "**********" at bounding box center [233, 120] width 467 height 240
click at [292, 152] on button "Salvar" at bounding box center [293, 152] width 30 height 14
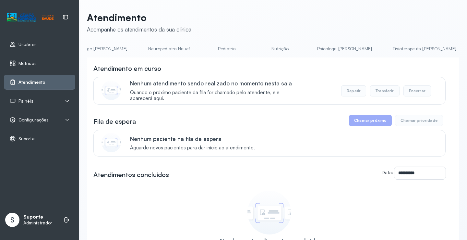
scroll to position [0, 0]
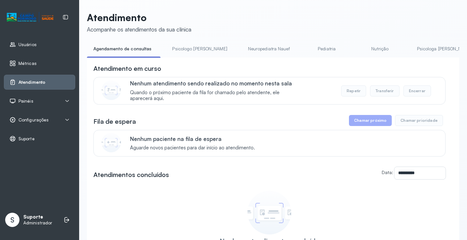
click at [182, 53] on link "Psicologo Pedro" at bounding box center [200, 48] width 68 height 11
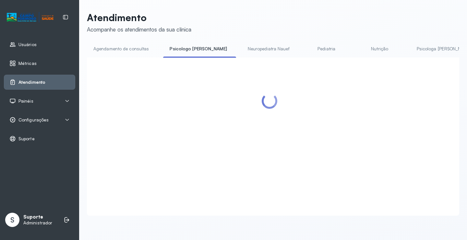
click at [124, 48] on link "Agendamento de consultas" at bounding box center [121, 48] width 68 height 11
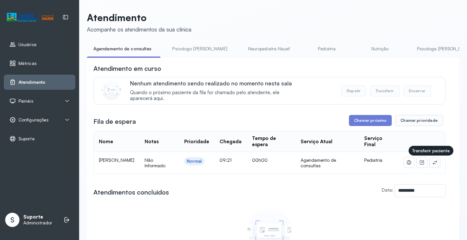
click at [432, 164] on icon at bounding box center [434, 162] width 5 height 5
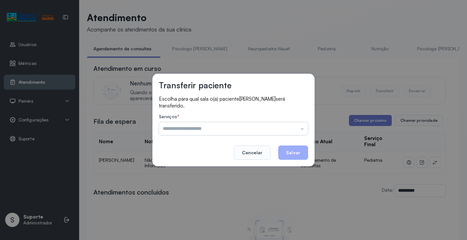
click at [272, 126] on input "text" at bounding box center [233, 128] width 149 height 13
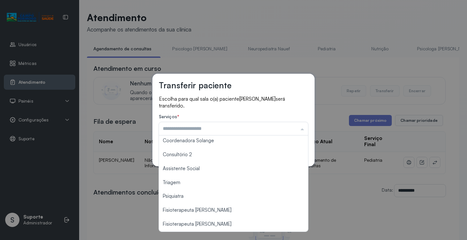
scroll to position [98, 0]
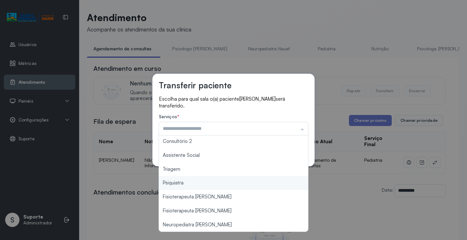
type input "*******"
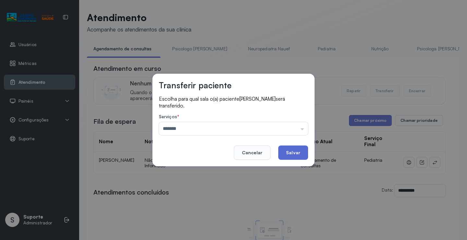
drag, startPoint x: 208, startPoint y: 171, endPoint x: 289, endPoint y: 154, distance: 82.3
click at [210, 171] on div "Transferir paciente Escolha para qual sala o(a) paciente Ana Teresa Souza Silva…" at bounding box center [233, 120] width 467 height 240
click at [294, 152] on button "Salvar" at bounding box center [293, 152] width 30 height 14
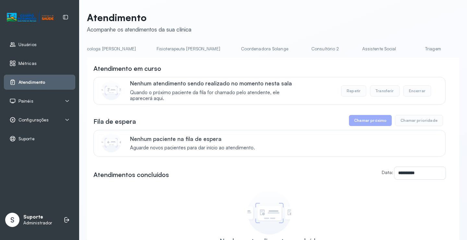
scroll to position [0, 344]
click at [403, 47] on link "Triagem" at bounding box center [425, 48] width 45 height 11
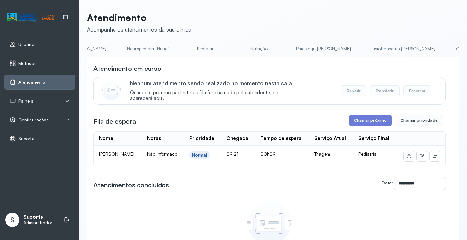
scroll to position [0, 0]
click at [114, 51] on link "Agendamento de consultas" at bounding box center [121, 48] width 68 height 11
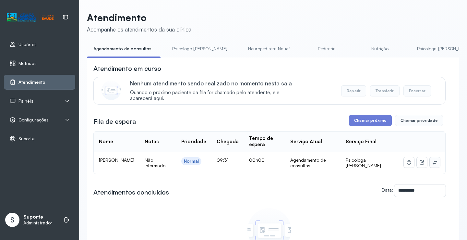
click at [433, 163] on button at bounding box center [435, 162] width 10 height 10
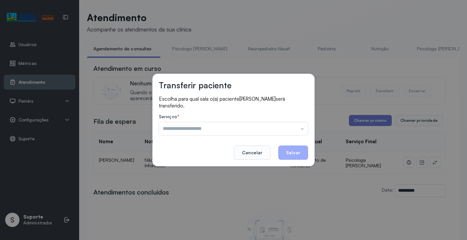
drag, startPoint x: 271, startPoint y: 127, endPoint x: 246, endPoint y: 143, distance: 29.5
click at [270, 127] on input "text" at bounding box center [233, 128] width 149 height 13
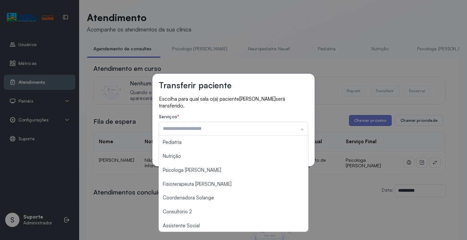
scroll to position [1, 0]
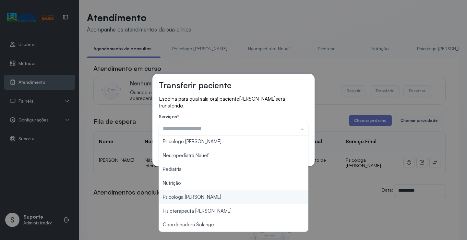
type input "**********"
click at [197, 199] on div "**********" at bounding box center [233, 120] width 467 height 240
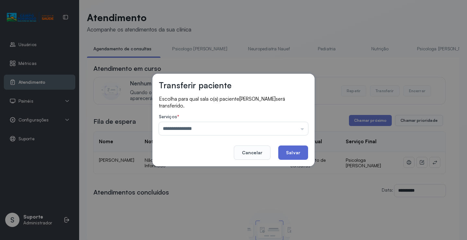
click at [296, 152] on button "Salvar" at bounding box center [293, 152] width 30 height 14
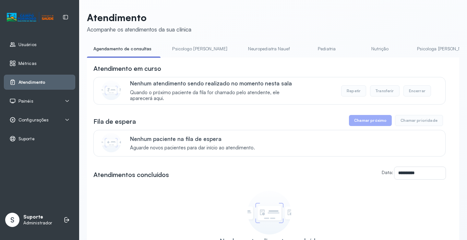
click at [197, 49] on link "Psicologo Pedro" at bounding box center [200, 48] width 68 height 11
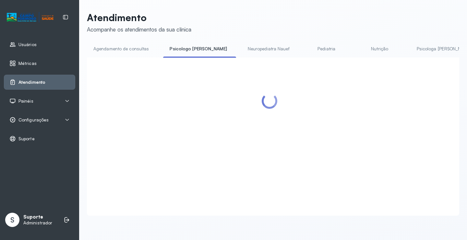
click at [304, 51] on link "Pediatria" at bounding box center [326, 48] width 45 height 11
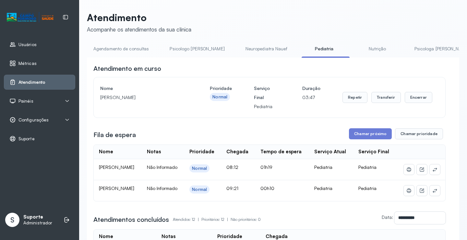
click at [114, 51] on link "Agendamento de consultas" at bounding box center [121, 48] width 68 height 11
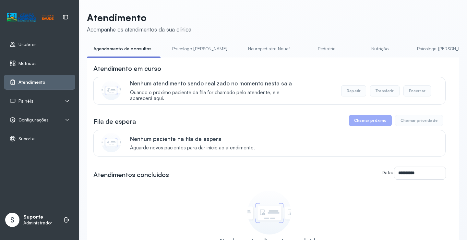
click at [187, 50] on link "Psicologo Pedro" at bounding box center [200, 48] width 68 height 11
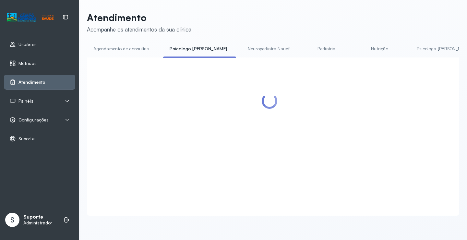
click at [129, 54] on link "Agendamento de consultas" at bounding box center [121, 48] width 68 height 11
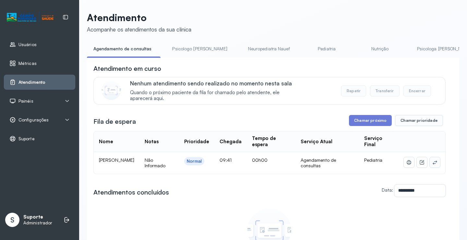
click at [431, 164] on button at bounding box center [435, 162] width 10 height 10
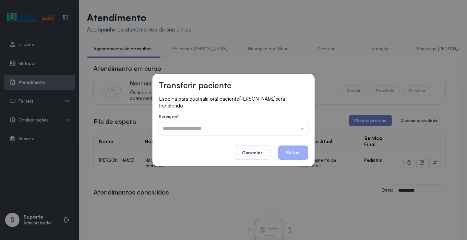
click at [277, 129] on input "text" at bounding box center [233, 128] width 149 height 13
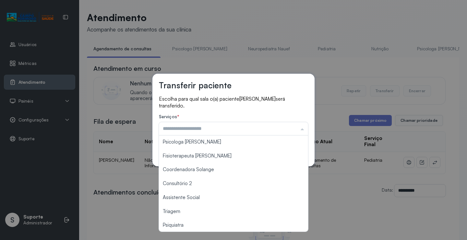
scroll to position [98, 0]
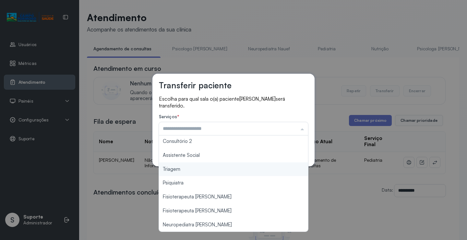
type input "*******"
drag, startPoint x: 197, startPoint y: 171, endPoint x: 266, endPoint y: 155, distance: 71.3
click at [198, 168] on div "Transferir paciente Escolha para qual sala o(a) paciente ALICIA ALVES LIRO será…" at bounding box center [233, 120] width 467 height 240
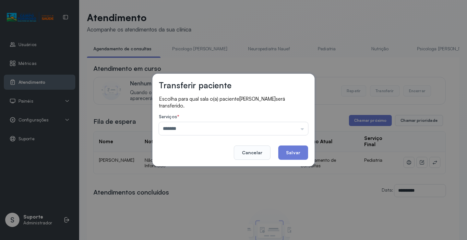
click at [287, 153] on button "Salvar" at bounding box center [293, 152] width 30 height 14
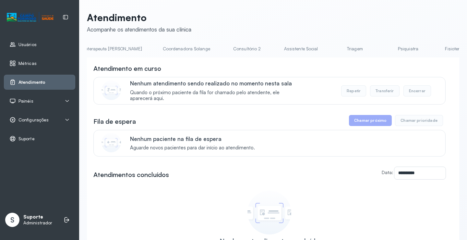
scroll to position [0, 437]
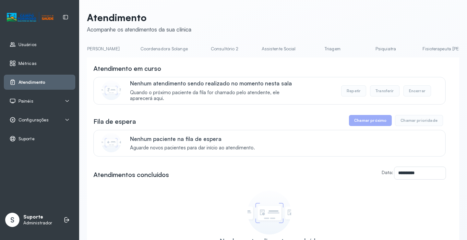
click at [310, 44] on link "Triagem" at bounding box center [332, 48] width 45 height 11
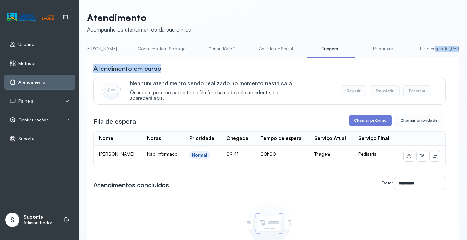
drag, startPoint x: 364, startPoint y: 57, endPoint x: 180, endPoint y: 64, distance: 184.7
click at [180, 64] on div "**********" at bounding box center [273, 175] width 372 height 264
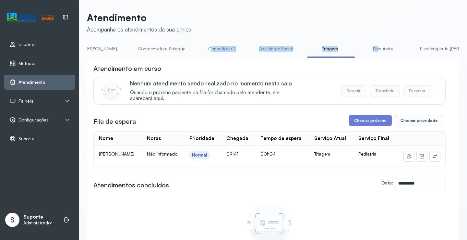
drag, startPoint x: 307, startPoint y: 57, endPoint x: 139, endPoint y: 55, distance: 168.4
drag, startPoint x: 189, startPoint y: 70, endPoint x: 288, endPoint y: 61, distance: 99.4
click at [194, 70] on div "Atendimento em curso" at bounding box center [269, 68] width 352 height 9
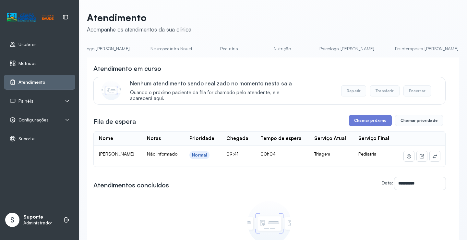
scroll to position [0, 0]
click at [105, 48] on link "Agendamento de consultas" at bounding box center [121, 48] width 68 height 11
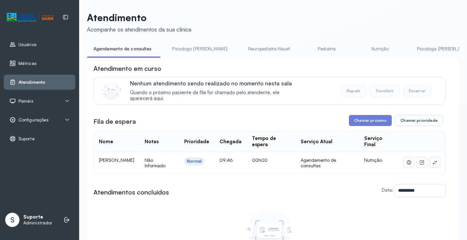
click at [433, 165] on button at bounding box center [435, 162] width 10 height 10
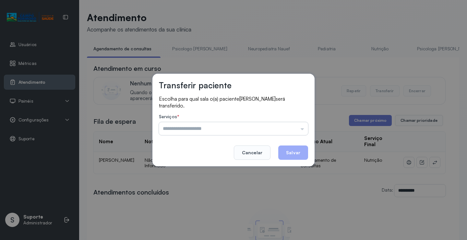
click at [287, 129] on input "text" at bounding box center [233, 128] width 149 height 13
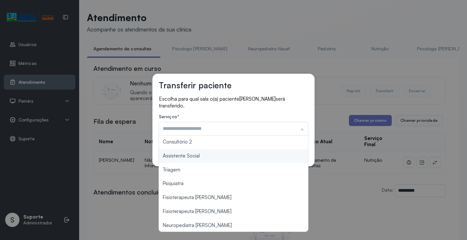
scroll to position [98, 0]
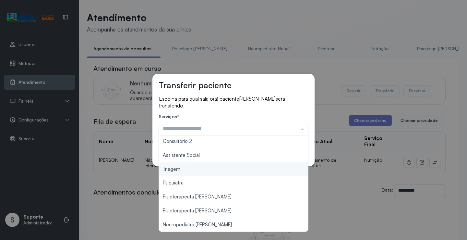
type input "*******"
drag, startPoint x: 186, startPoint y: 168, endPoint x: 197, endPoint y: 168, distance: 10.7
click at [197, 168] on div "Transferir paciente Escolha para qual sala o(a) paciente Livia Sophia Santos Ol…" at bounding box center [233, 120] width 467 height 240
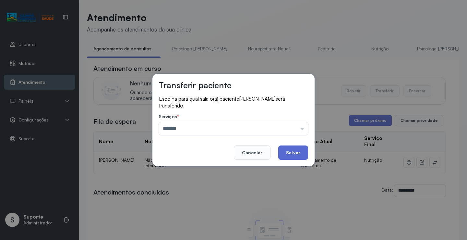
click at [296, 148] on button "Salvar" at bounding box center [293, 152] width 30 height 14
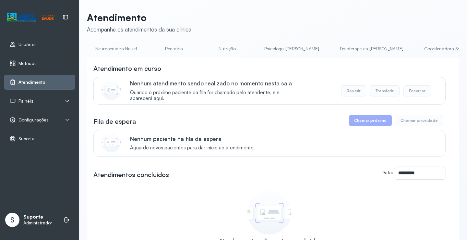
scroll to position [0, 162]
click at [200, 47] on link "Nutrição" at bounding box center [217, 48] width 45 height 11
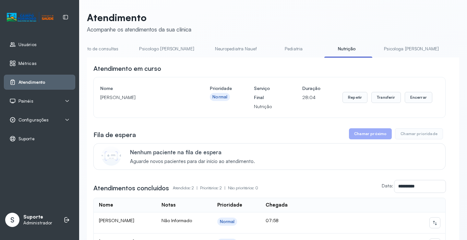
scroll to position [0, 0]
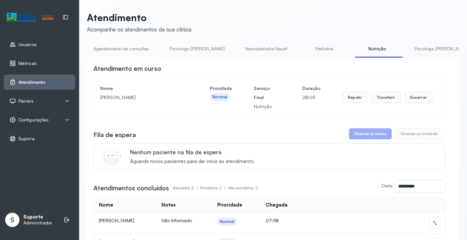
click at [302, 51] on link "Pediatria" at bounding box center [324, 48] width 45 height 11
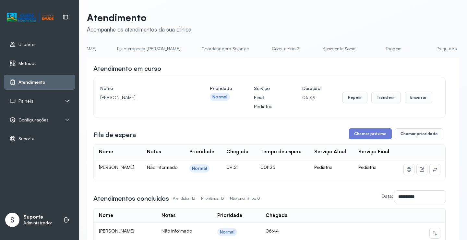
scroll to position [0, 378]
click at [366, 47] on link "Triagem" at bounding box center [388, 48] width 45 height 11
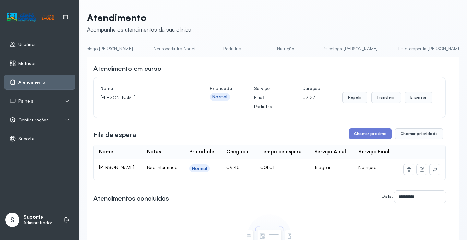
scroll to position [0, 0]
click at [120, 49] on link "Agendamento de consultas" at bounding box center [121, 48] width 68 height 11
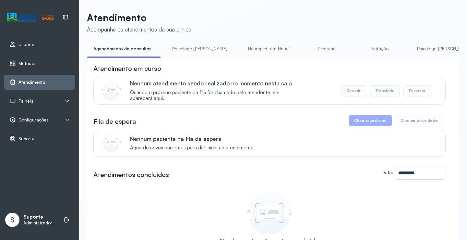
click at [304, 50] on link "Pediatria" at bounding box center [326, 48] width 45 height 11
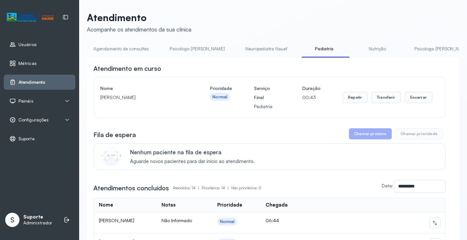
click at [355, 48] on link "Nutrição" at bounding box center [377, 48] width 45 height 11
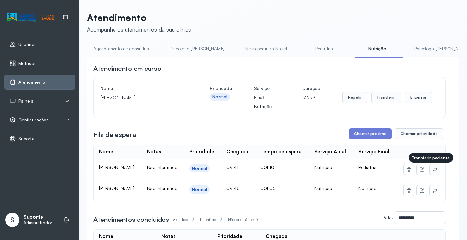
click at [432, 171] on icon at bounding box center [434, 169] width 5 height 5
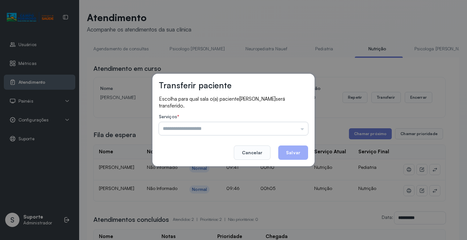
click at [285, 125] on input "text" at bounding box center [233, 128] width 149 height 13
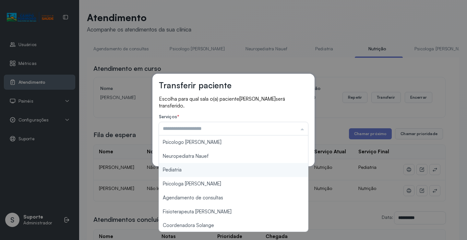
type input "*********"
click at [206, 171] on div "Transferir paciente Escolha para qual sala o(a) paciente ALICIA ALVES LIRO será…" at bounding box center [233, 120] width 467 height 240
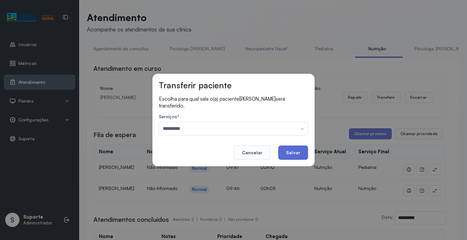
click at [288, 154] on button "Salvar" at bounding box center [293, 152] width 30 height 14
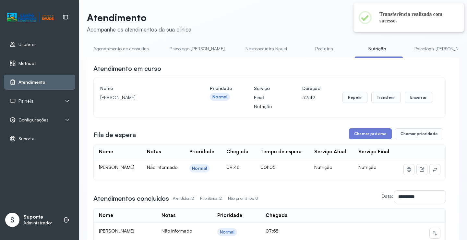
click at [304, 50] on link "Pediatria" at bounding box center [324, 48] width 45 height 11
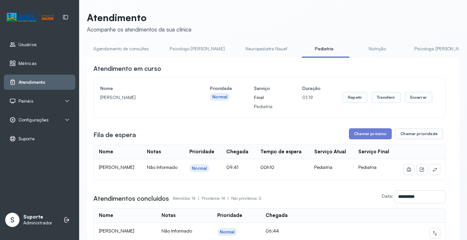
click at [111, 48] on link "Agendamento de consultas" at bounding box center [121, 48] width 68 height 11
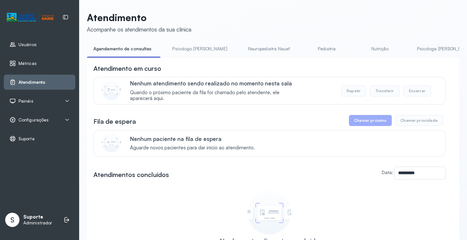
click at [193, 43] on link "Psicologo Pedro" at bounding box center [200, 48] width 68 height 11
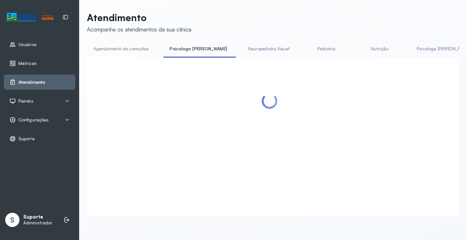
click at [146, 45] on link "Agendamento de consultas" at bounding box center [121, 48] width 68 height 11
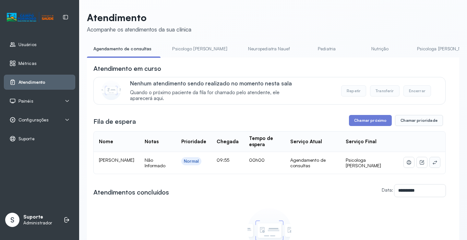
click at [432, 160] on button at bounding box center [435, 162] width 10 height 10
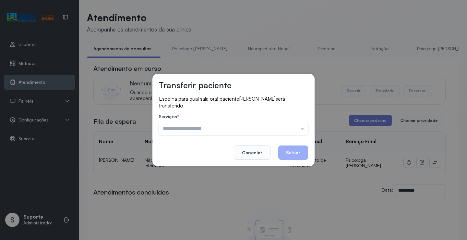
click at [295, 125] on input "text" at bounding box center [233, 128] width 149 height 13
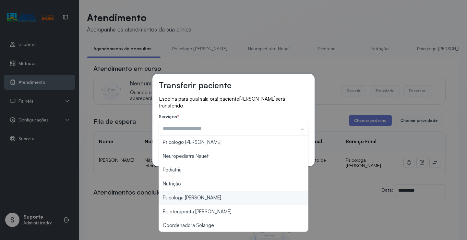
type input "**********"
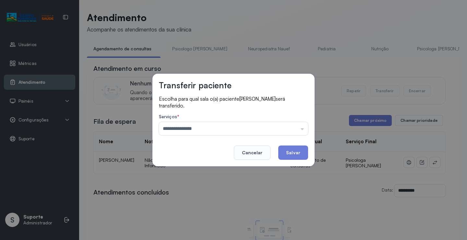
drag, startPoint x: 235, startPoint y: 201, endPoint x: 272, endPoint y: 168, distance: 49.7
click at [235, 200] on div "**********" at bounding box center [233, 120] width 467 height 240
click at [295, 152] on button "Salvar" at bounding box center [293, 152] width 30 height 14
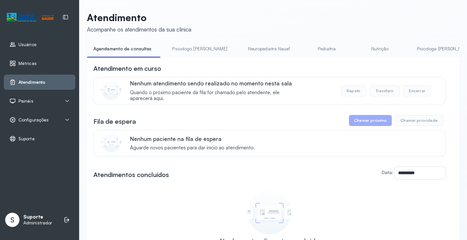
click at [360, 48] on link "Nutrição" at bounding box center [380, 48] width 45 height 11
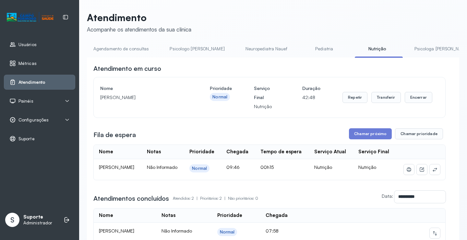
click at [302, 49] on link "Pediatria" at bounding box center [324, 48] width 45 height 11
drag, startPoint x: 115, startPoint y: 44, endPoint x: 126, endPoint y: 47, distance: 11.1
click at [115, 44] on link "Agendamento de consultas" at bounding box center [121, 48] width 68 height 11
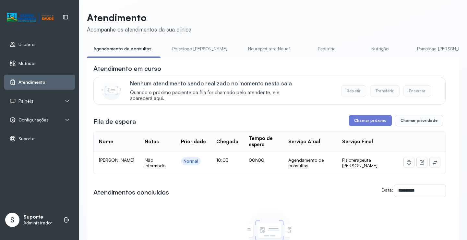
click at [434, 164] on button at bounding box center [435, 162] width 10 height 10
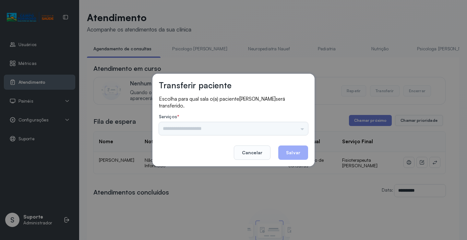
click at [268, 131] on div "Psicologo Pedro Neuropediatra Nauef Pediatria Nutrição Psicologa Alana Fisioter…" at bounding box center [233, 128] width 149 height 13
click at [288, 127] on input "text" at bounding box center [233, 128] width 149 height 13
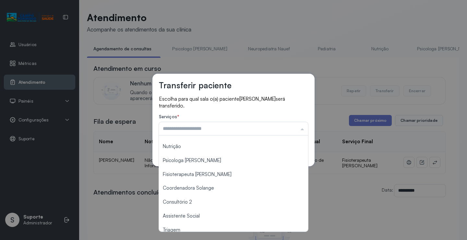
scroll to position [97, 0]
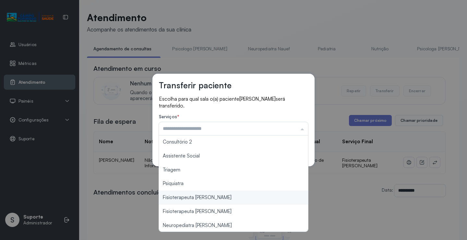
type input "**********"
click at [222, 197] on div "**********" at bounding box center [233, 120] width 467 height 240
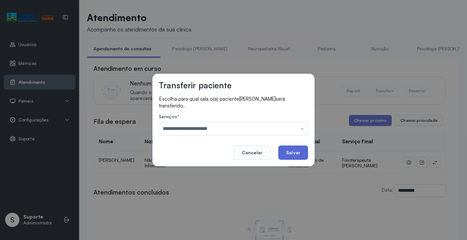
click at [290, 153] on button "Salvar" at bounding box center [293, 152] width 30 height 14
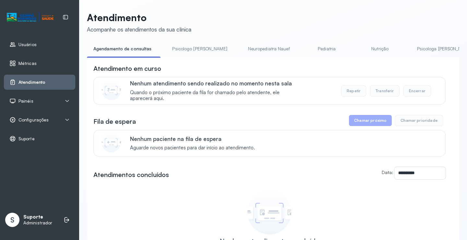
click at [310, 48] on link "Pediatria" at bounding box center [326, 48] width 45 height 11
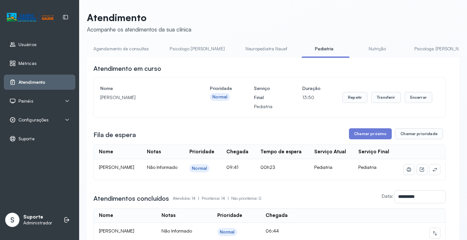
click at [128, 50] on link "Agendamento de consultas" at bounding box center [121, 48] width 68 height 11
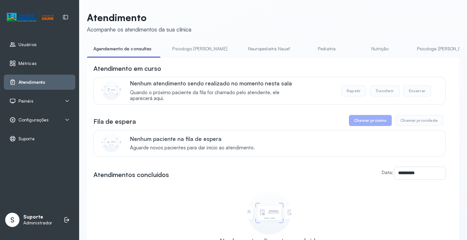
click at [304, 46] on link "Pediatria" at bounding box center [326, 48] width 45 height 11
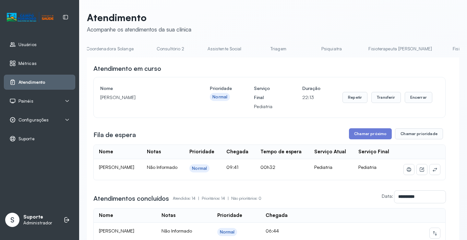
scroll to position [0, 515]
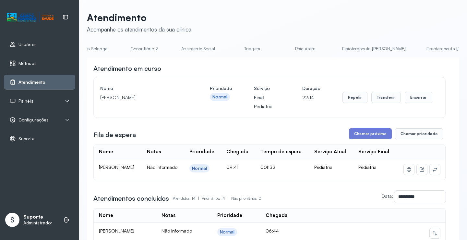
click at [336, 51] on link "Fisioterapeuta Francyne" at bounding box center [374, 48] width 77 height 11
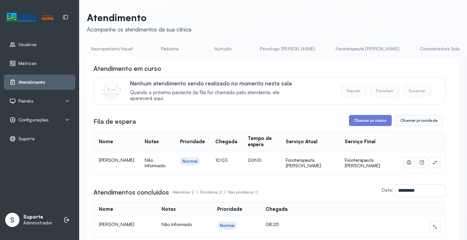
scroll to position [0, 0]
click at [106, 52] on link "Agendamento de consultas" at bounding box center [121, 48] width 68 height 11
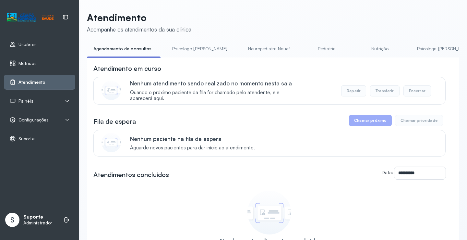
click at [187, 47] on link "Psicologo Pedro" at bounding box center [200, 48] width 68 height 11
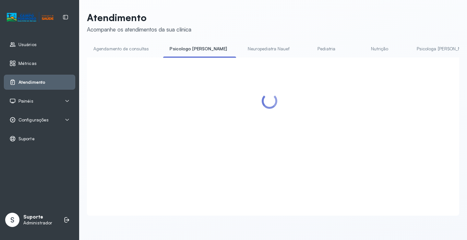
click at [144, 46] on link "Agendamento de consultas" at bounding box center [121, 48] width 68 height 11
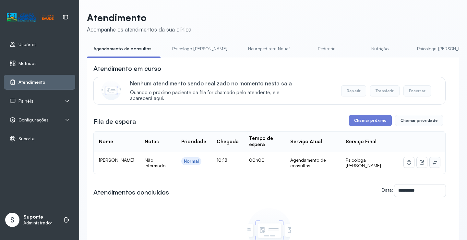
click at [433, 163] on button at bounding box center [435, 162] width 10 height 10
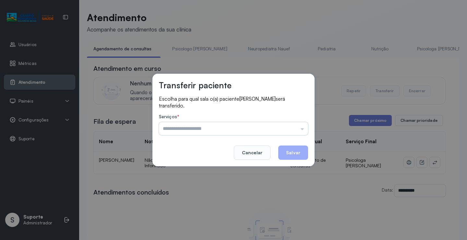
click at [294, 131] on input "text" at bounding box center [233, 128] width 149 height 13
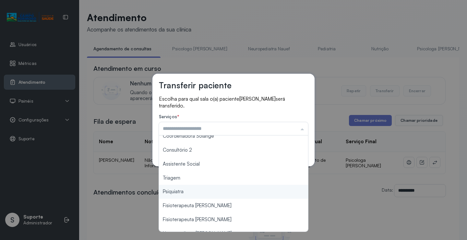
scroll to position [33, 0]
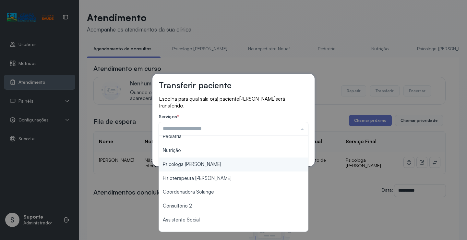
type input "**********"
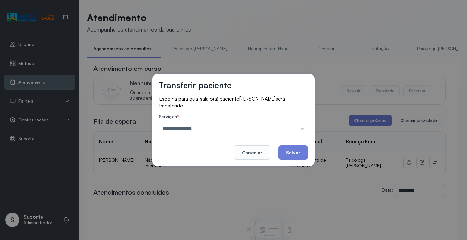
click at [208, 164] on div "**********" at bounding box center [233, 120] width 162 height 92
click at [283, 154] on button "Salvar" at bounding box center [293, 152] width 30 height 14
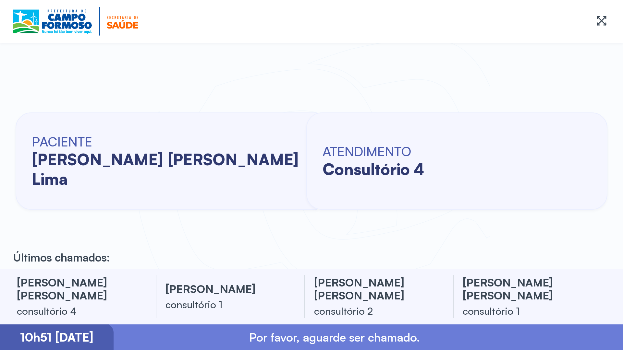
drag, startPoint x: 0, startPoint y: 176, endPoint x: -1, endPoint y: 182, distance: 5.9
click at [0, 182] on html "Iremos iniciar os atendimentos em breve. Obrigado pela paciência. PACIENTE [PER…" at bounding box center [311, 175] width 623 height 350
